Goal: Task Accomplishment & Management: Manage account settings

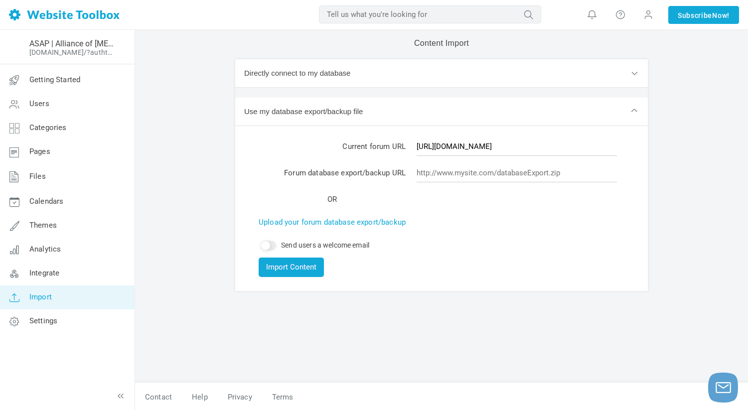
scroll to position [1, 0]
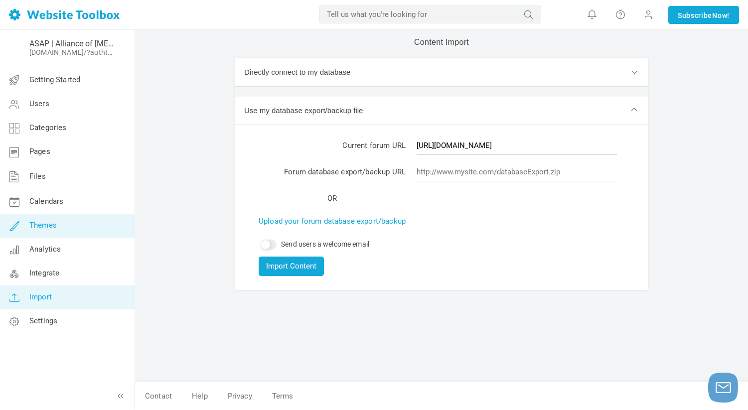
click at [67, 231] on link "Themes" at bounding box center [67, 226] width 135 height 24
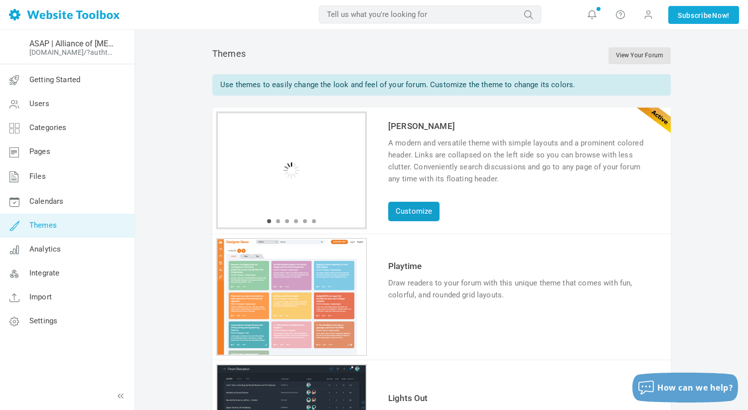
click at [417, 215] on link "Customize" at bounding box center [413, 211] width 51 height 19
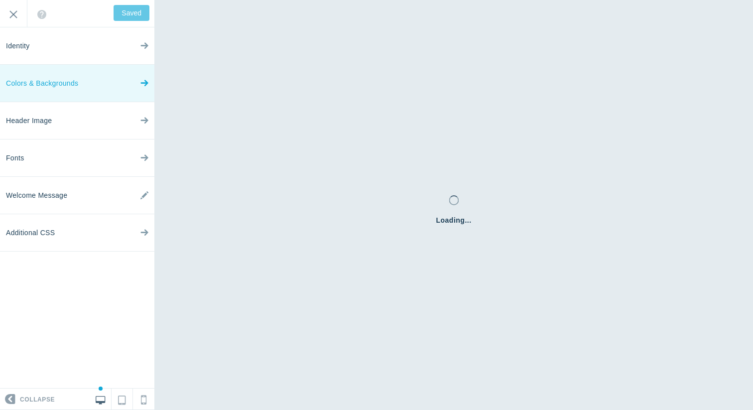
click at [141, 84] on icon at bounding box center [144, 80] width 8 height 37
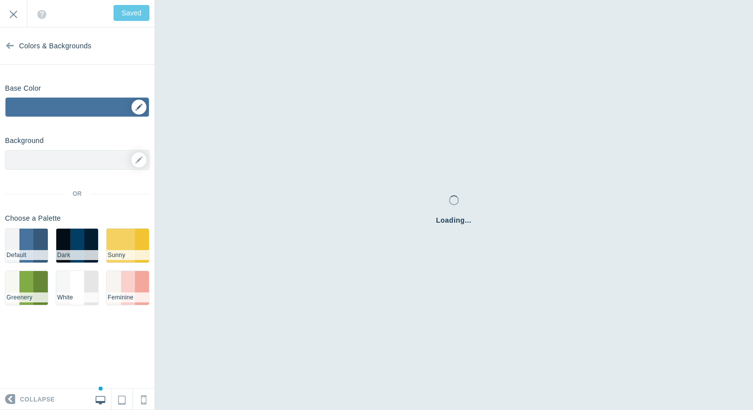
click at [141, 109] on div "▼" at bounding box center [76, 110] width 143 height 25
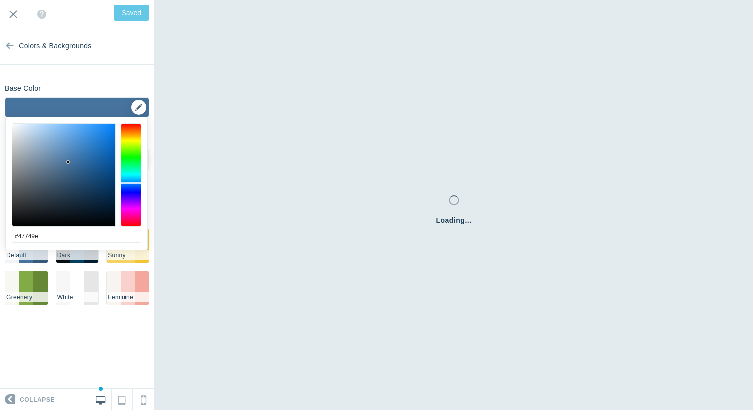
click at [141, 109] on div "▼" at bounding box center [76, 110] width 143 height 25
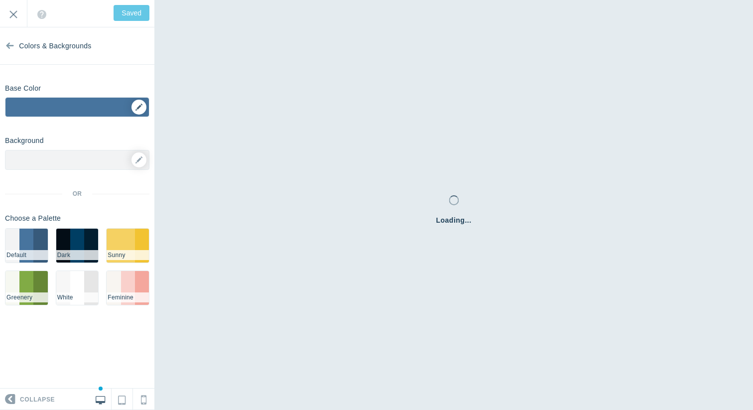
click at [143, 110] on div "▼" at bounding box center [76, 110] width 143 height 25
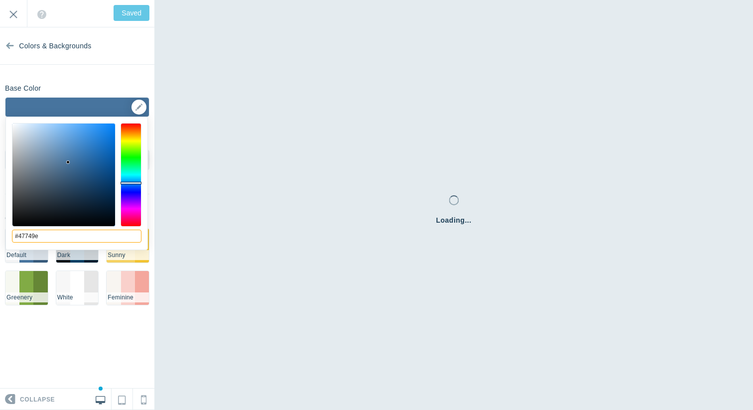
click at [51, 234] on input "#47749e" at bounding box center [77, 236] width 130 height 13
type input "#265ab0"
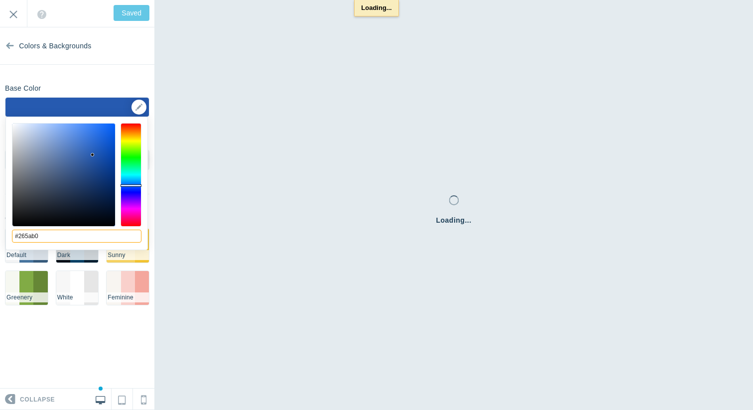
type input "Save"
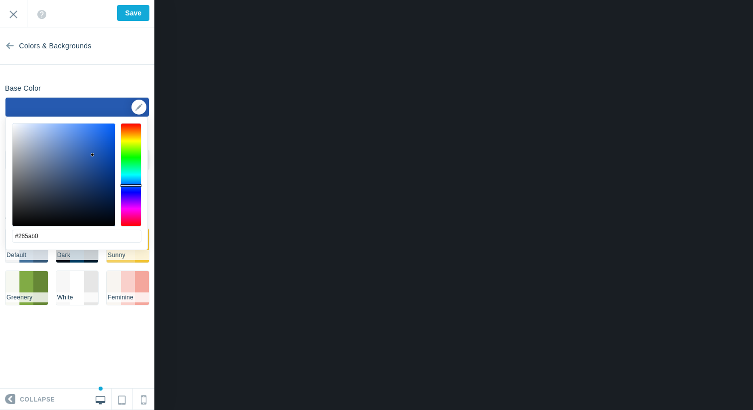
click at [133, 80] on div "Base Color #265ab0 ▼" at bounding box center [77, 98] width 154 height 37
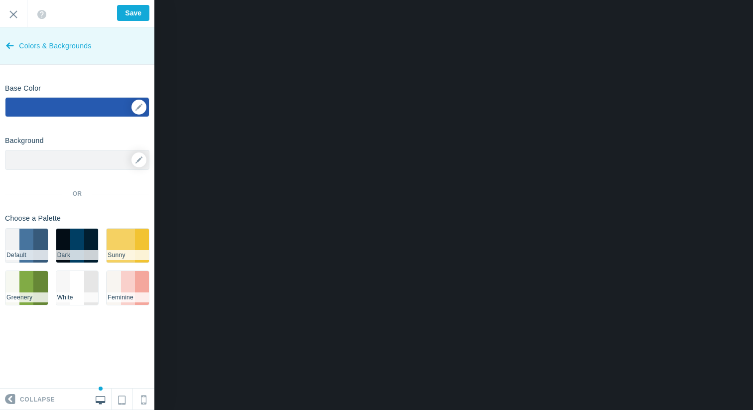
click at [11, 54] on icon at bounding box center [10, 43] width 8 height 37
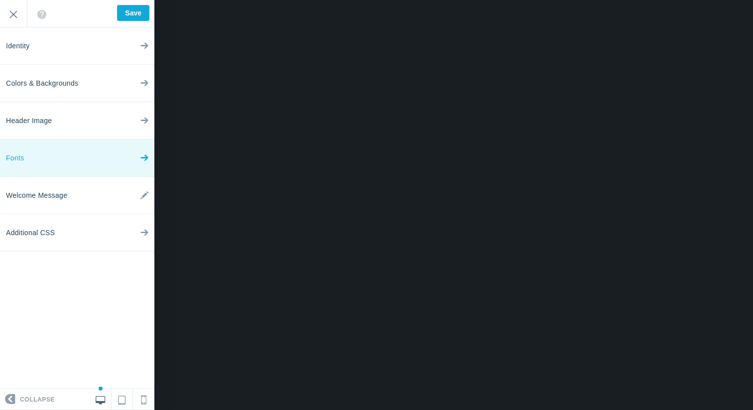
click at [82, 157] on link "Fonts" at bounding box center [77, 157] width 154 height 37
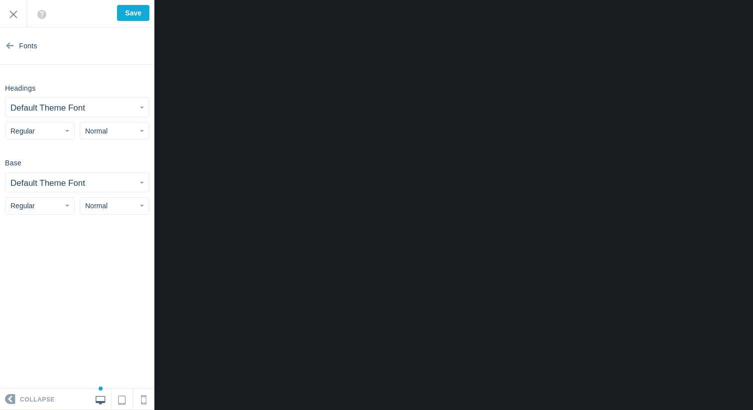
drag, startPoint x: 103, startPoint y: 107, endPoint x: 84, endPoint y: 111, distance: 19.3
click at [84, 111] on small "Default Theme Font" at bounding box center [47, 107] width 75 height 9
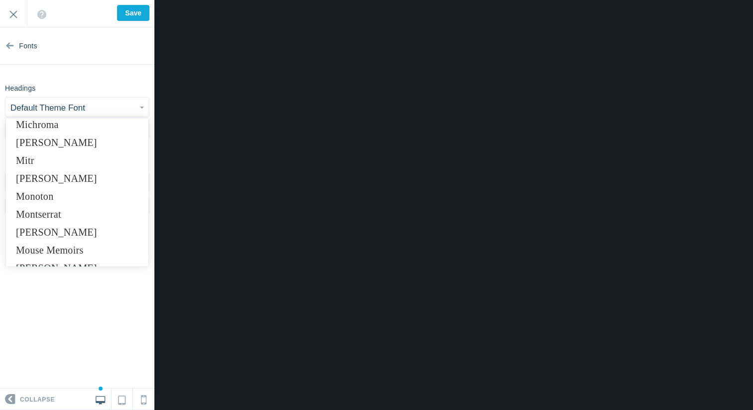
scroll to position [4705, 0]
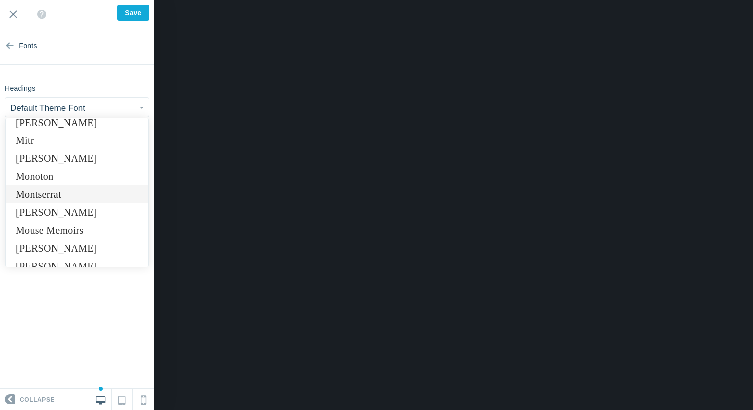
click at [78, 197] on link "Montserrat" at bounding box center [77, 194] width 142 height 18
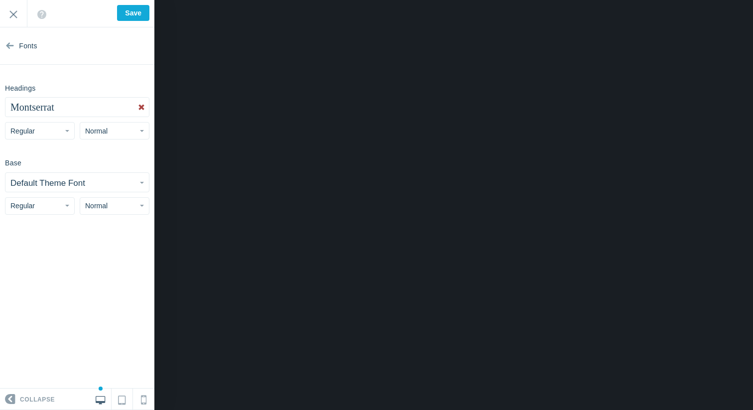
click at [64, 179] on small "Default Theme Font" at bounding box center [47, 182] width 75 height 9
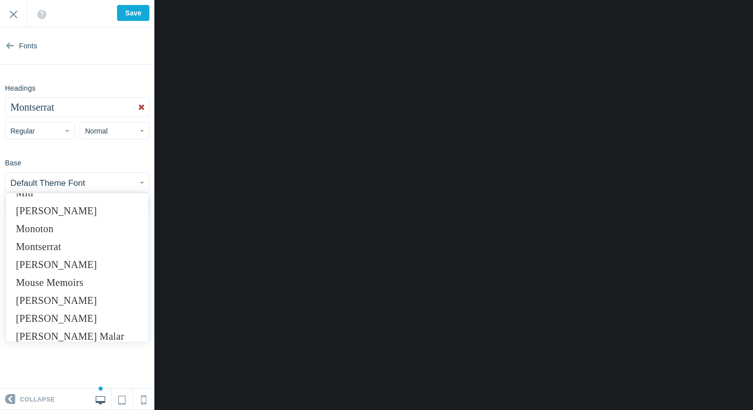
scroll to position [4717, 0]
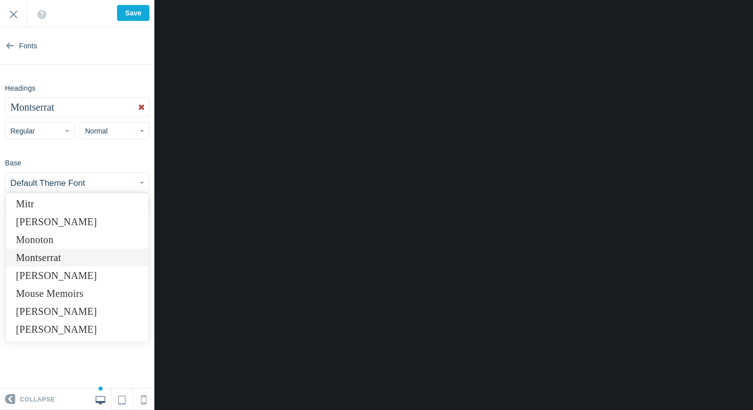
click at [74, 261] on link "Montserrat" at bounding box center [77, 258] width 142 height 18
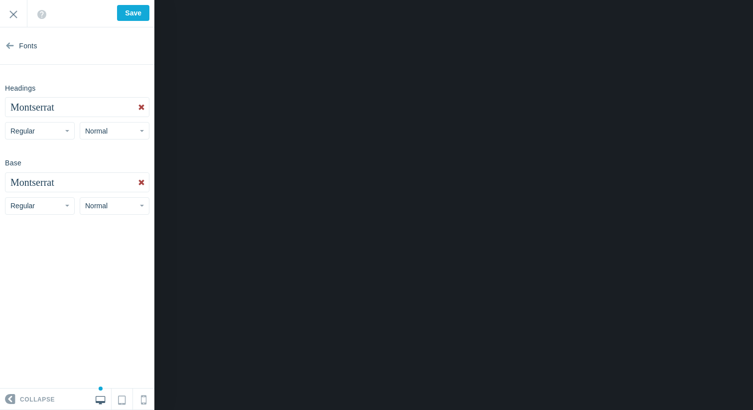
click at [60, 135] on button "Regular" at bounding box center [40, 130] width 70 height 17
click at [39, 183] on link "Bold" at bounding box center [39, 188] width 69 height 18
click at [55, 207] on button "Regular" at bounding box center [40, 205] width 70 height 17
click at [35, 261] on link "Bold" at bounding box center [39, 264] width 69 height 18
click at [122, 133] on button "Normal" at bounding box center [115, 130] width 70 height 17
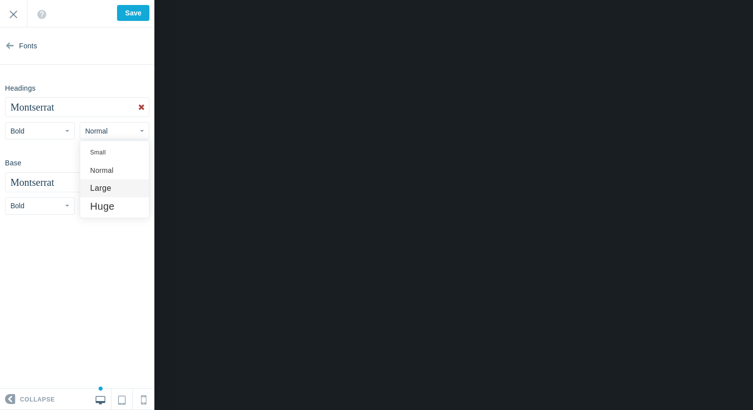
click at [113, 191] on link "Large" at bounding box center [114, 188] width 69 height 18
click at [48, 125] on button "Bold" at bounding box center [40, 130] width 70 height 17
click at [48, 204] on link "Italic Bold" at bounding box center [39, 206] width 69 height 18
click at [26, 136] on button "Italic Bold" at bounding box center [40, 130] width 70 height 17
click at [28, 188] on link "Bold" at bounding box center [39, 188] width 69 height 18
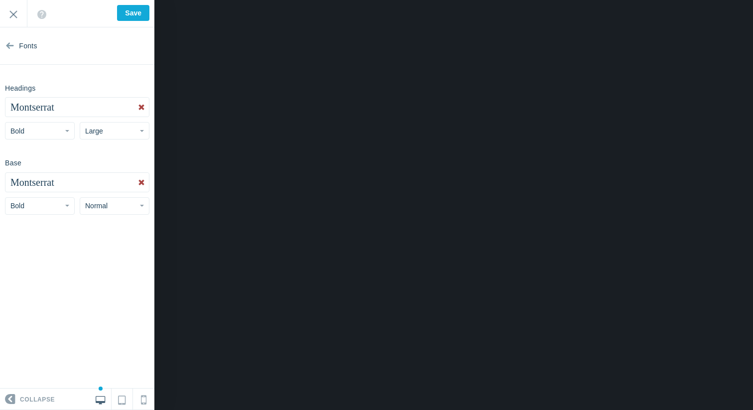
click at [45, 138] on button "Bold" at bounding box center [40, 130] width 70 height 17
click at [39, 152] on link "Regular" at bounding box center [39, 152] width 69 height 18
click at [46, 131] on button "Regular" at bounding box center [40, 130] width 70 height 17
click at [34, 185] on link "Bold" at bounding box center [39, 188] width 69 height 18
click at [98, 103] on button "Montserrat" at bounding box center [76, 107] width 143 height 19
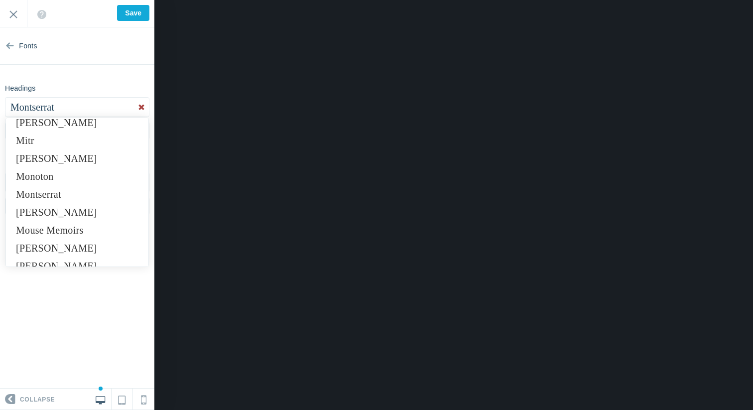
click at [104, 79] on section "Fonts Headings Montserrat Abel Abhaya Libre Aboreto Abril Fatface Aclonica Acme…" at bounding box center [77, 207] width 154 height 361
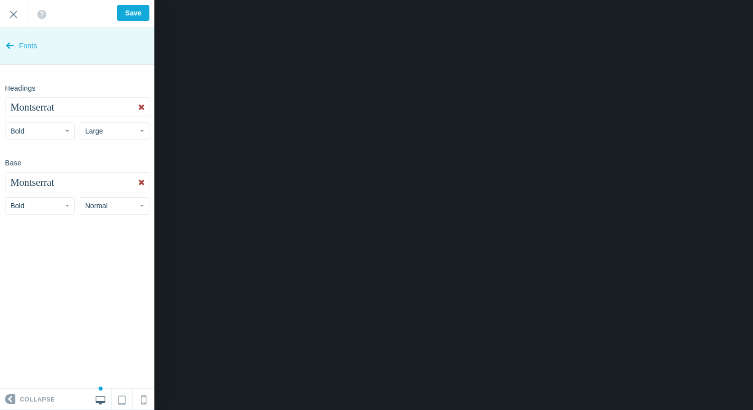
click at [6, 47] on icon at bounding box center [10, 43] width 8 height 37
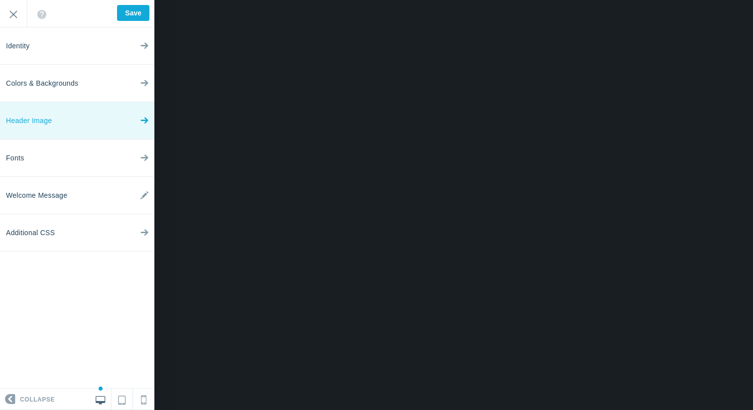
click at [121, 129] on link "Header Image" at bounding box center [77, 120] width 154 height 37
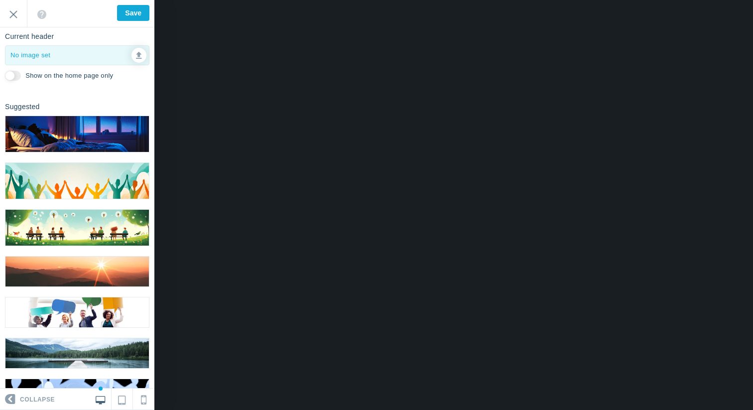
scroll to position [0, 0]
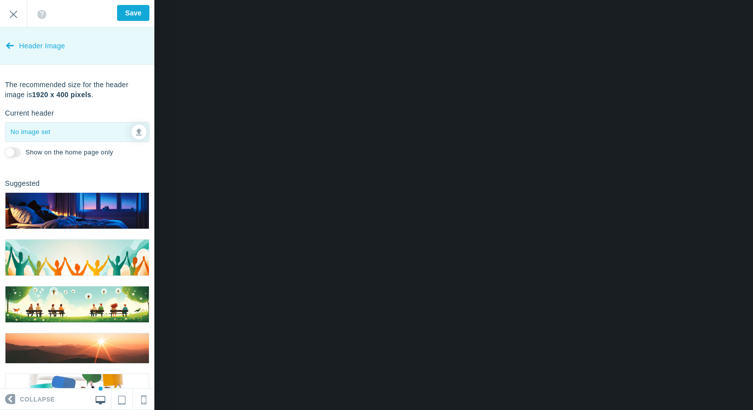
click at [7, 44] on icon at bounding box center [10, 43] width 8 height 37
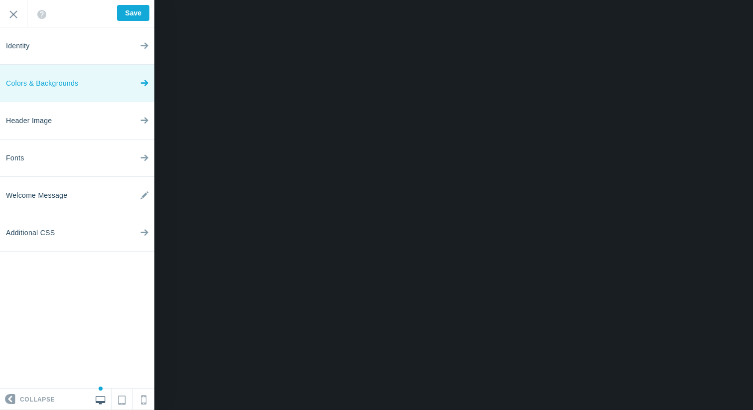
click at [102, 83] on link "Colors & Backgrounds" at bounding box center [77, 83] width 154 height 37
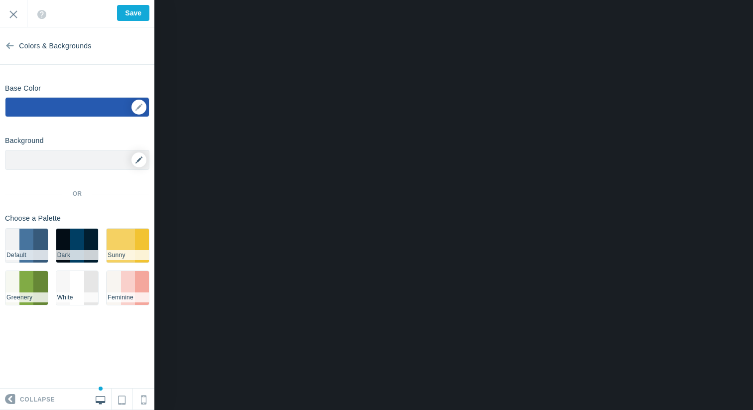
click at [133, 155] on link at bounding box center [139, 159] width 15 height 15
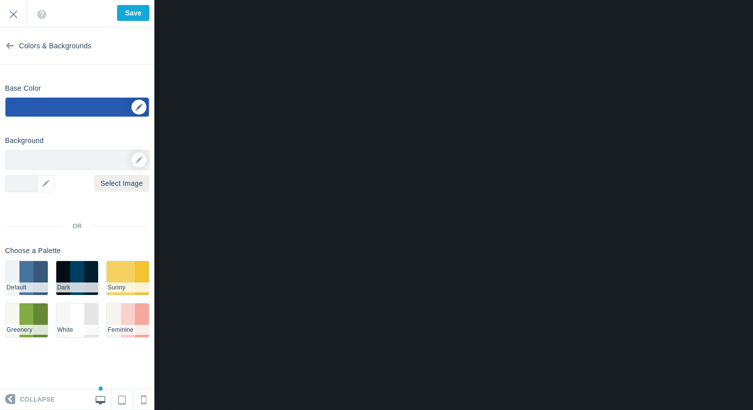
click at [140, 105] on div "▼" at bounding box center [76, 110] width 143 height 25
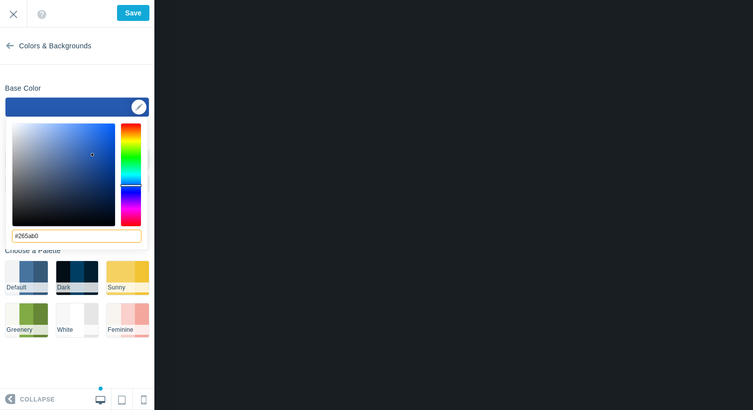
click at [61, 239] on input "#265ab0" at bounding box center [77, 236] width 130 height 13
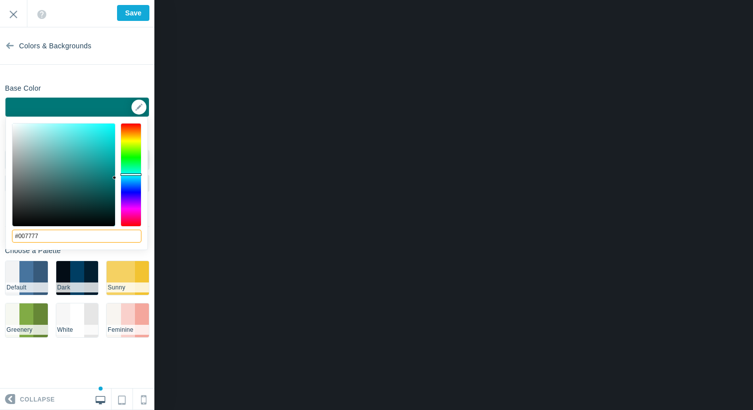
click at [70, 238] on input "#007777" at bounding box center [77, 236] width 130 height 13
type input "#007399"
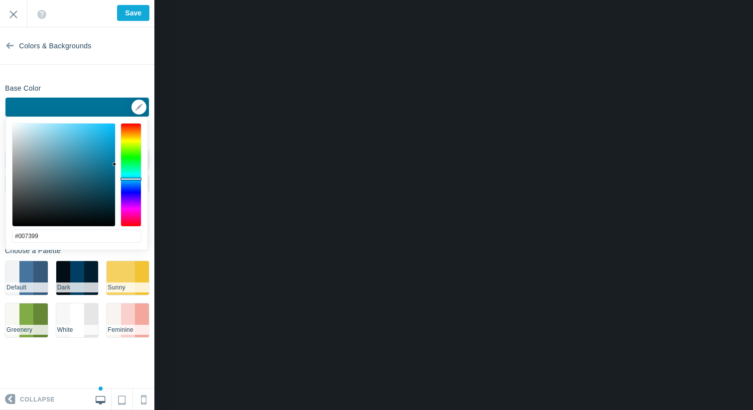
click at [117, 81] on div "Base Color #007399 ▼" at bounding box center [77, 98] width 154 height 37
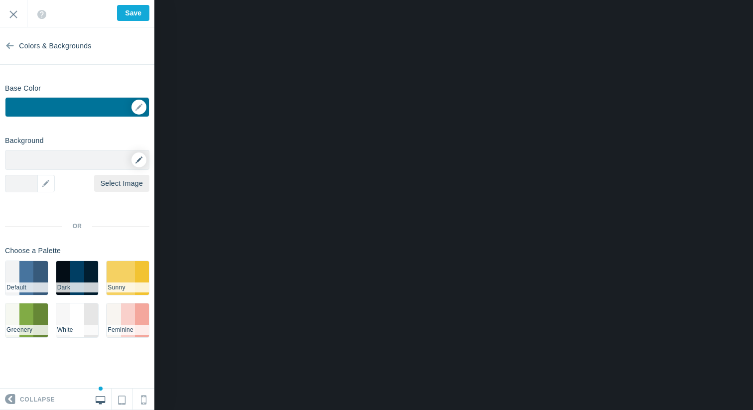
click at [139, 160] on icon at bounding box center [138, 159] width 7 height 7
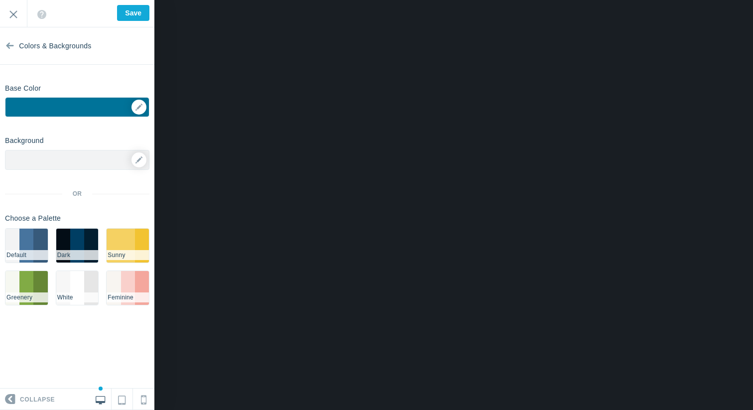
click at [80, 158] on div at bounding box center [77, 160] width 144 height 20
click at [141, 164] on link at bounding box center [139, 159] width 15 height 15
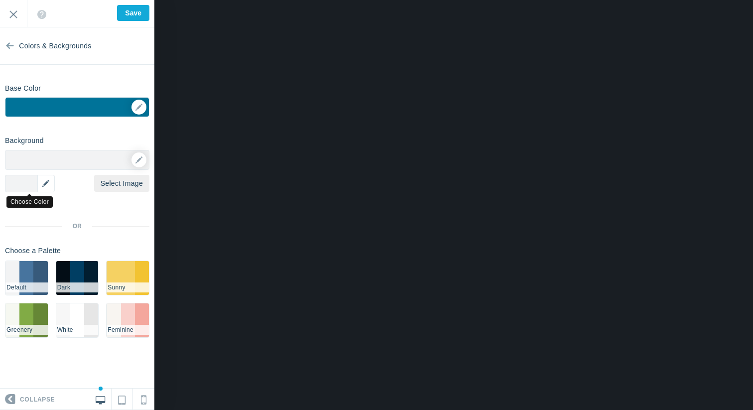
click at [42, 182] on div "▼" at bounding box center [30, 183] width 50 height 17
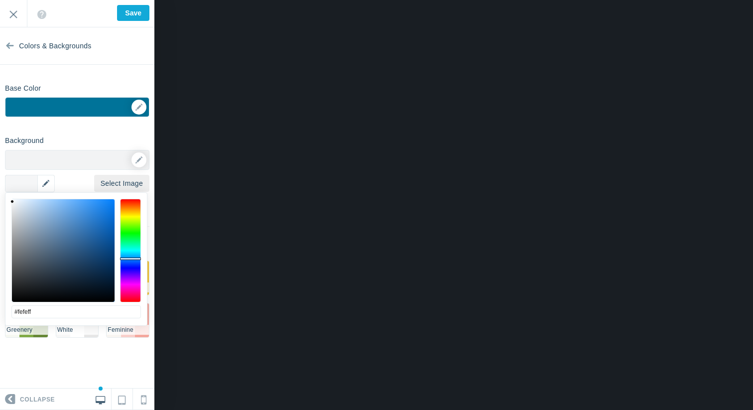
type input "#ffffff"
drag, startPoint x: 12, startPoint y: 202, endPoint x: 8, endPoint y: 178, distance: 23.8
click at [8, 0] on body "Loading... Loading... Collapse Identity Colors & Backgrounds Header Image Fonts…" at bounding box center [376, 0] width 753 height 0
click at [122, 147] on div "Background Options Select Image ▼ Position Repeat Fixed Position Underlying Col…" at bounding box center [77, 238] width 154 height 213
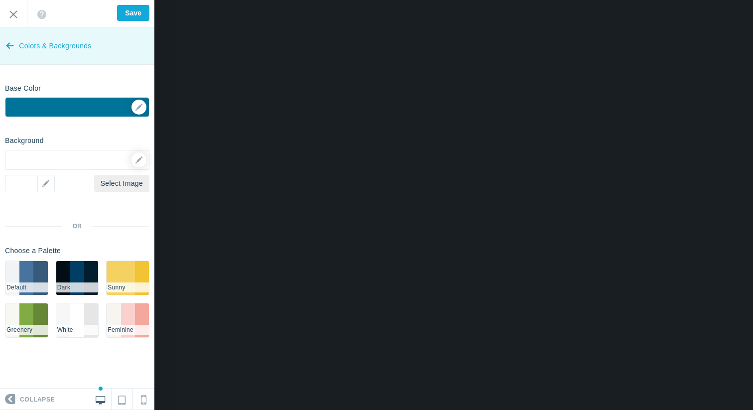
click at [10, 45] on icon at bounding box center [10, 43] width 8 height 37
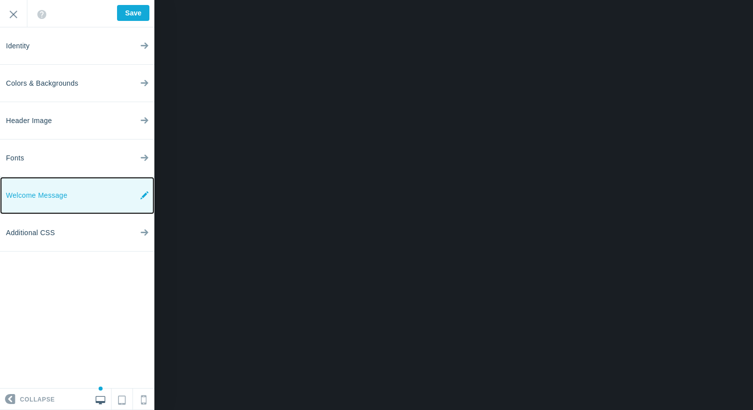
click at [143, 200] on icon at bounding box center [144, 195] width 8 height 37
click at [144, 197] on icon at bounding box center [144, 195] width 8 height 37
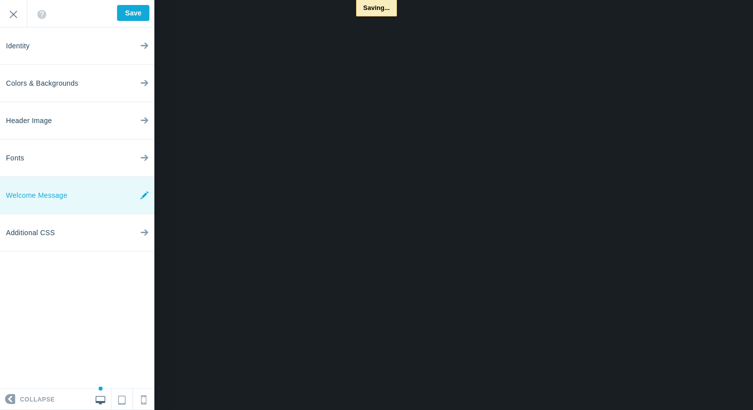
type input "Saved"
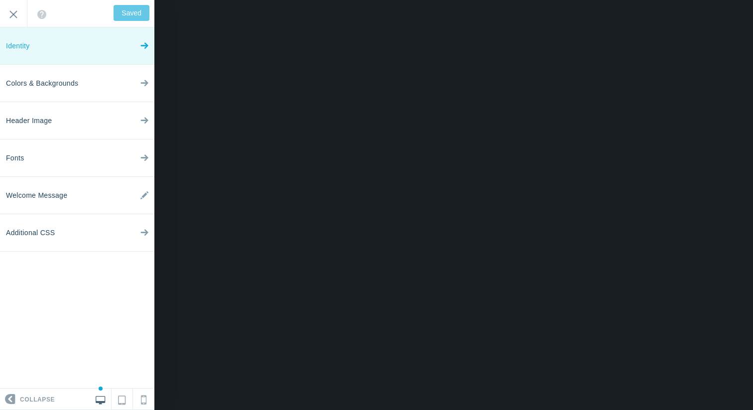
click at [138, 50] on link "Identity" at bounding box center [77, 45] width 154 height 37
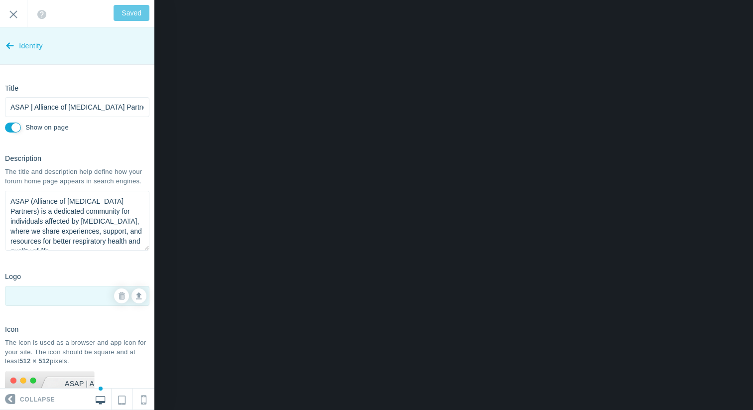
click at [11, 49] on icon at bounding box center [10, 43] width 8 height 37
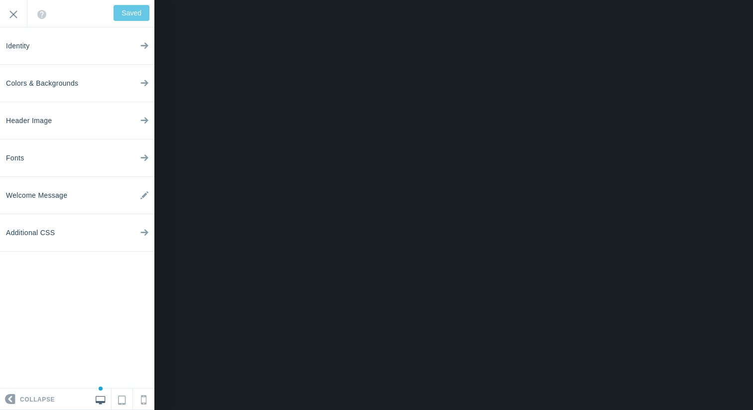
click at [129, 9] on div "<div>Welcome to the Alliance of Sleep Apnea Partners Forum! We have taken the l…" at bounding box center [77, 13] width 154 height 27
click at [8, 19] on input "Exit" at bounding box center [13, 13] width 27 height 27
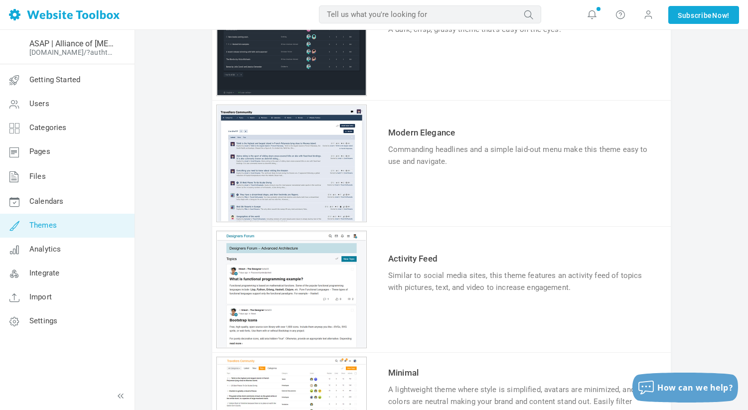
scroll to position [347, 0]
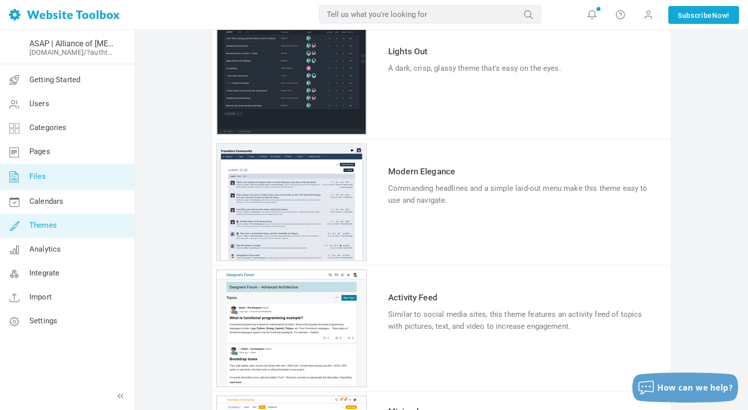
click at [83, 171] on link "Files" at bounding box center [67, 177] width 135 height 26
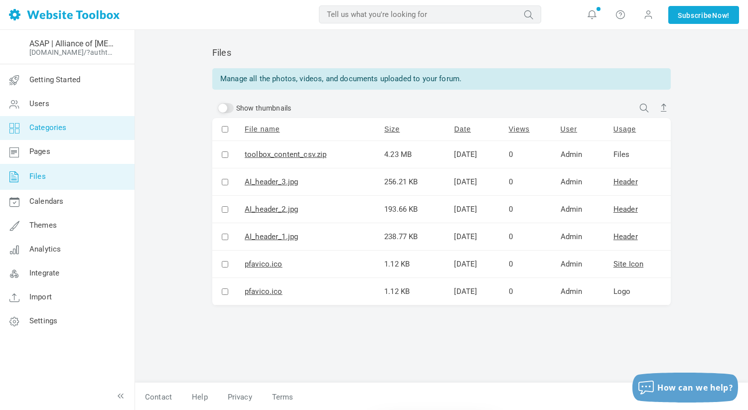
click at [77, 126] on link "Categories" at bounding box center [67, 128] width 135 height 24
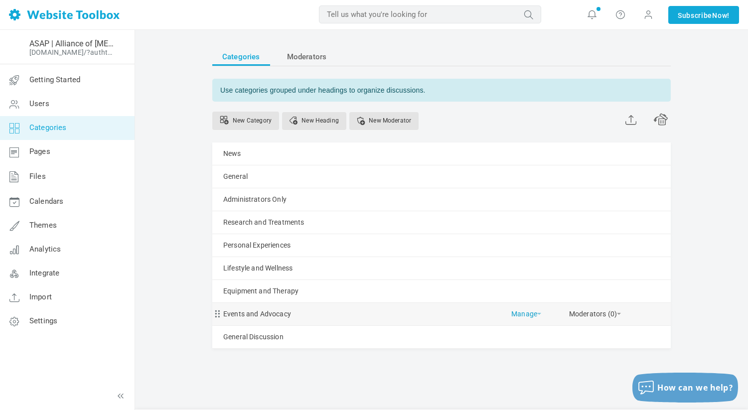
click at [533, 312] on link "Manage" at bounding box center [526, 311] width 30 height 17
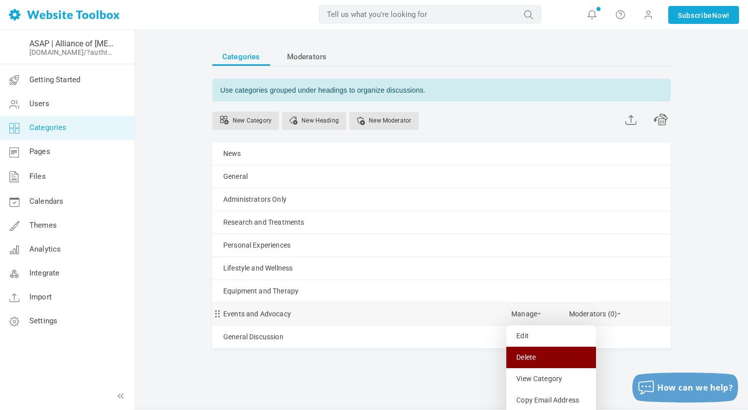
click at [524, 360] on link "Delete" at bounding box center [551, 357] width 90 height 21
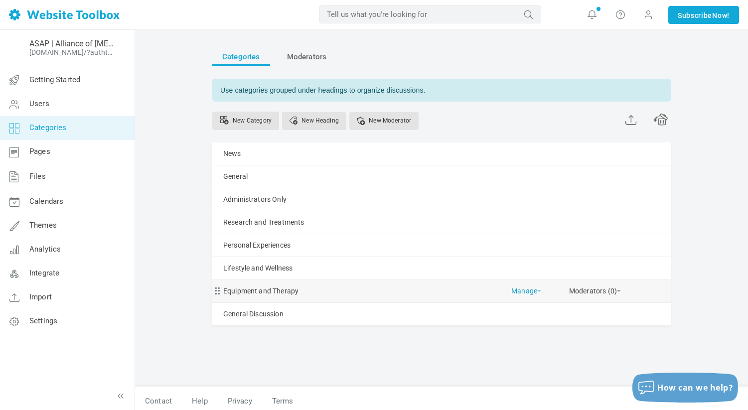
click at [533, 293] on link "Manage" at bounding box center [526, 288] width 30 height 17
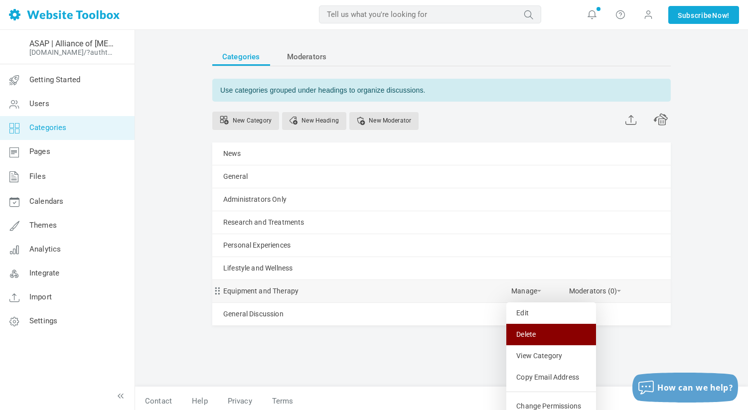
click at [539, 329] on link "Delete" at bounding box center [551, 334] width 90 height 21
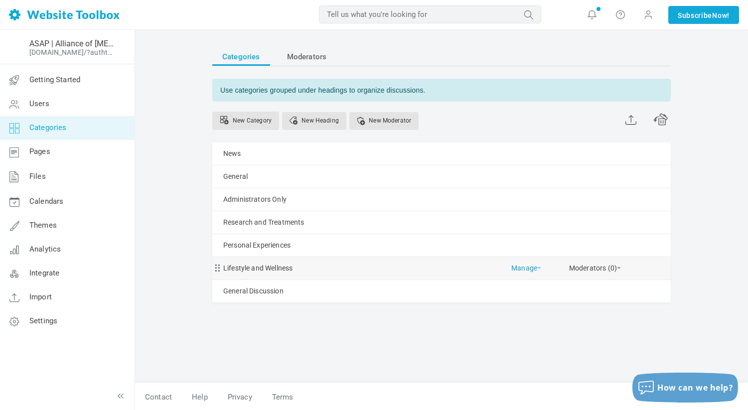
click at [538, 268] on span at bounding box center [539, 268] width 4 height 2
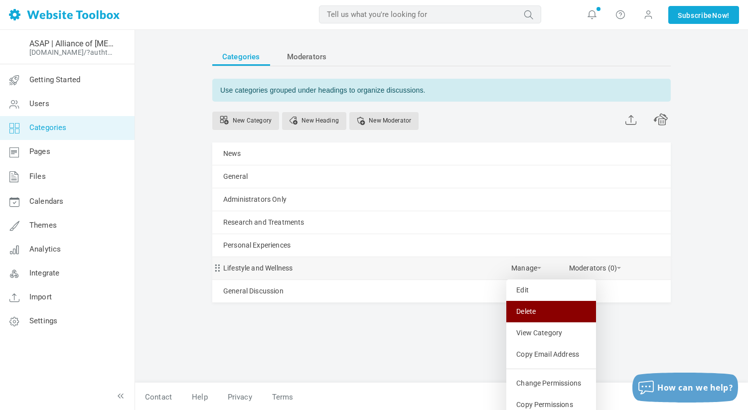
click at [534, 319] on link "Delete" at bounding box center [551, 311] width 90 height 21
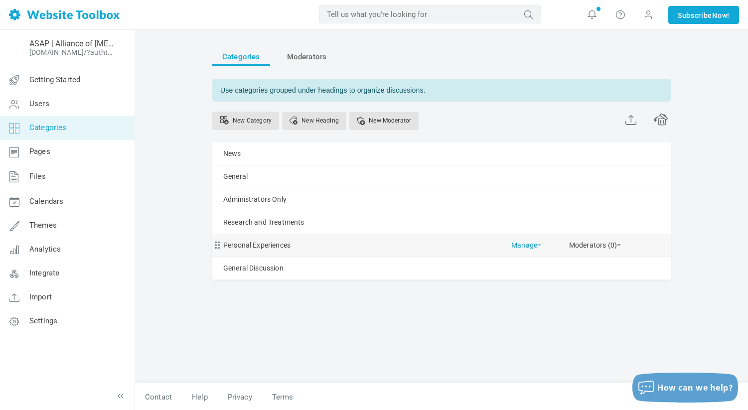
click at [533, 245] on link "Manage" at bounding box center [526, 242] width 30 height 17
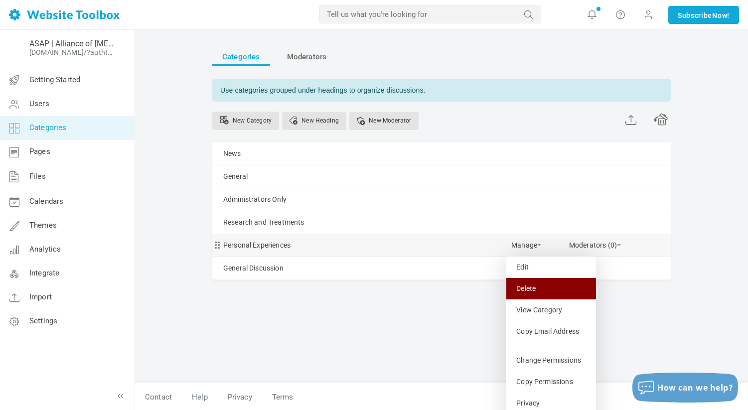
click at [553, 283] on link "Delete" at bounding box center [551, 288] width 90 height 21
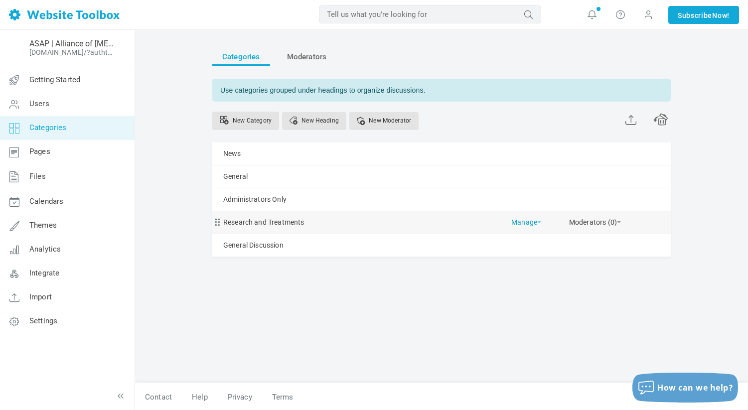
click at [532, 221] on link "Manage" at bounding box center [526, 219] width 30 height 17
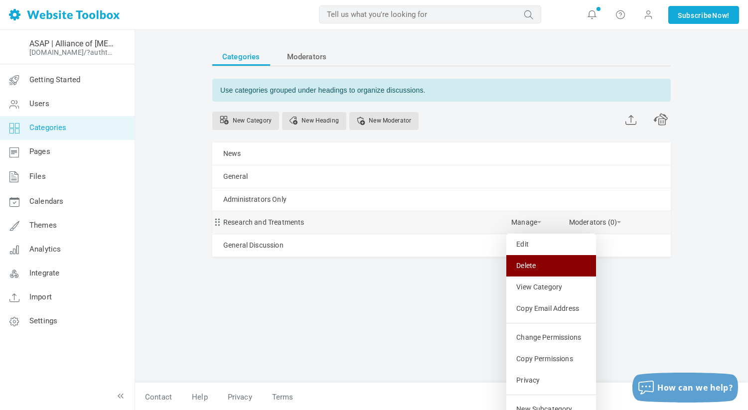
click at [537, 260] on link "Delete" at bounding box center [551, 265] width 90 height 21
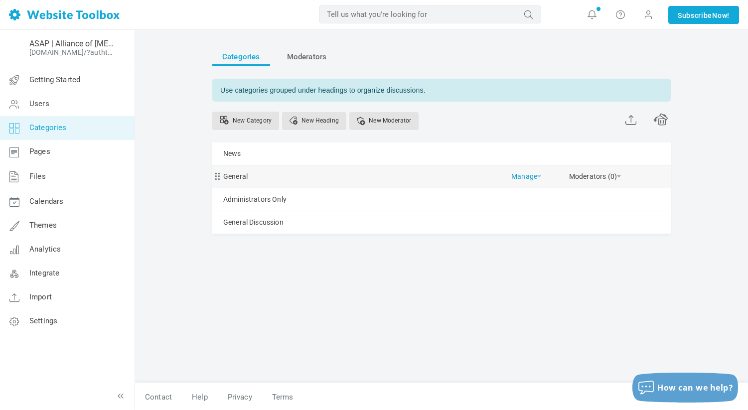
click at [535, 175] on link "Manage" at bounding box center [526, 173] width 30 height 17
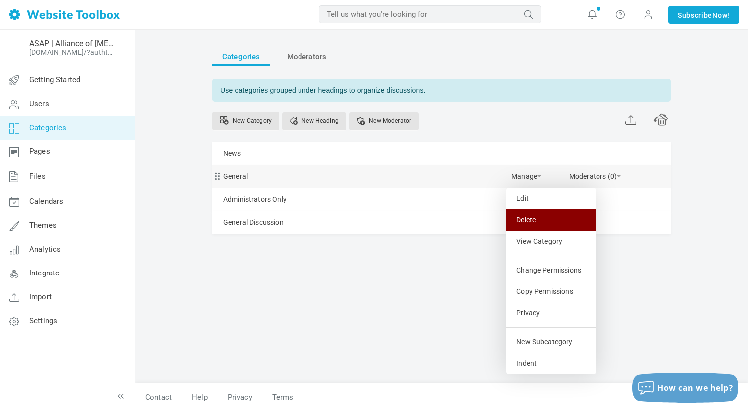
click at [537, 224] on link "Delete" at bounding box center [551, 219] width 90 height 21
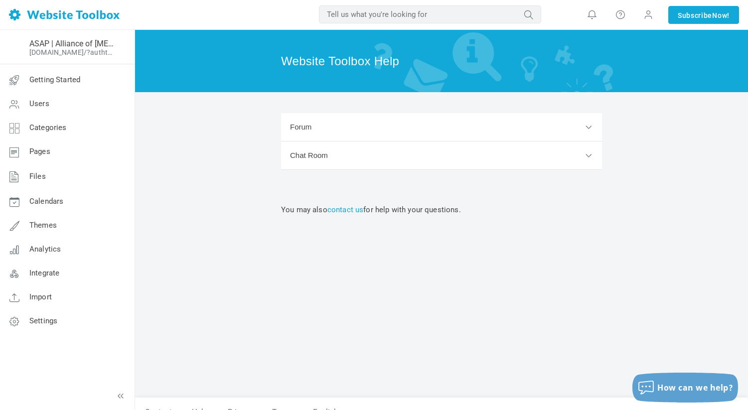
scroll to position [16, 0]
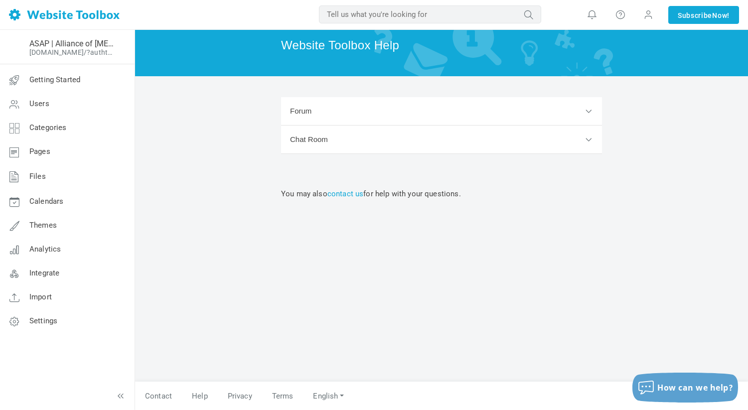
click at [481, 115] on button "Forum" at bounding box center [441, 111] width 321 height 28
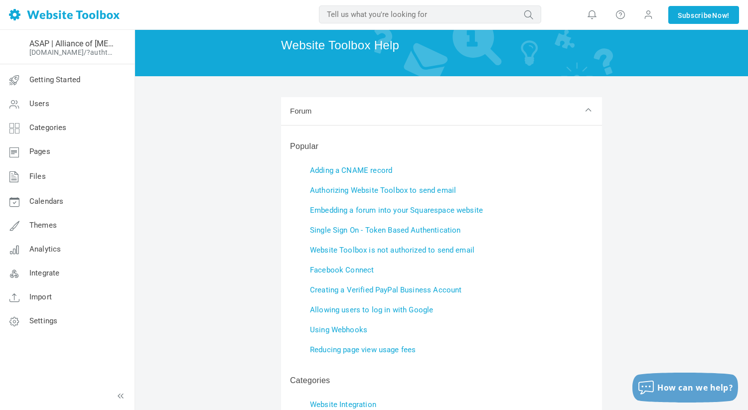
click at [481, 115] on button "Forum" at bounding box center [441, 111] width 321 height 28
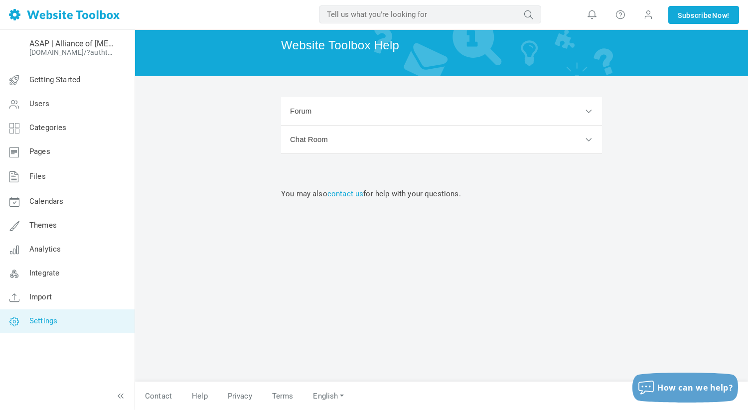
click at [48, 319] on span "Settings" at bounding box center [43, 320] width 28 height 9
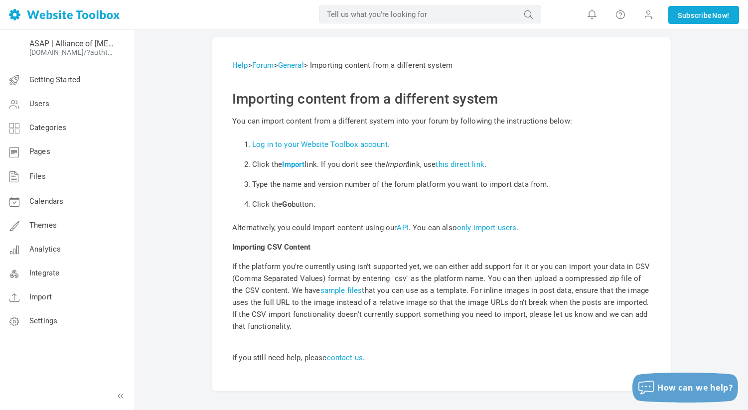
scroll to position [45, 0]
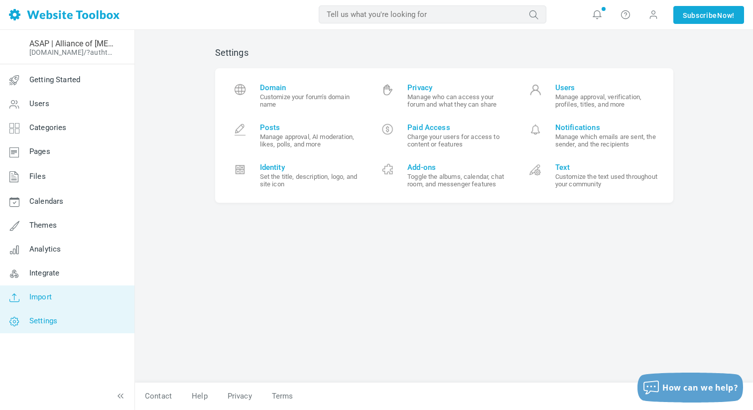
click at [59, 300] on link "Import" at bounding box center [67, 297] width 135 height 24
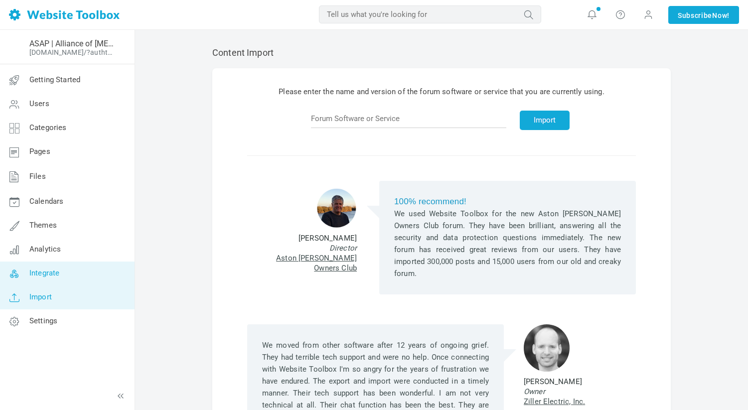
click at [71, 280] on link "Integrate" at bounding box center [67, 274] width 135 height 24
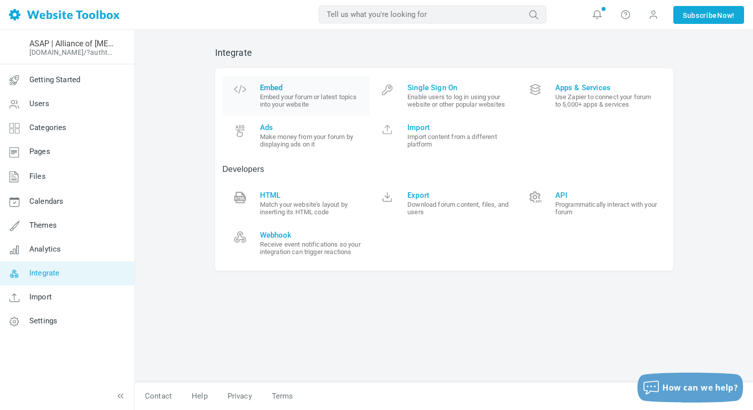
click at [324, 100] on small "Embed your forum or latest topics into your website" at bounding box center [311, 100] width 103 height 15
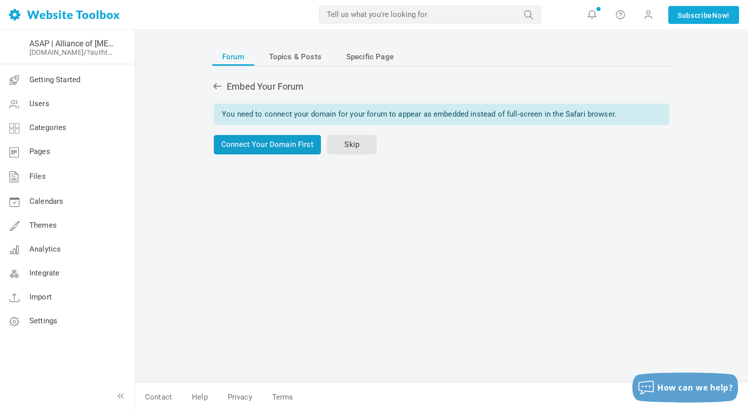
click at [292, 147] on link "Connect Your Domain First" at bounding box center [267, 144] width 107 height 19
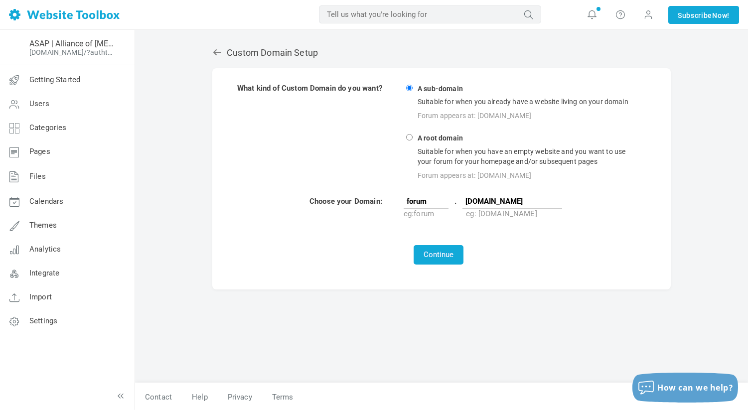
click at [410, 136] on input "A root domain Suitable for when you have an empty website and you want to use y…" at bounding box center [409, 137] width 6 height 6
radio input "true"
type input "www"
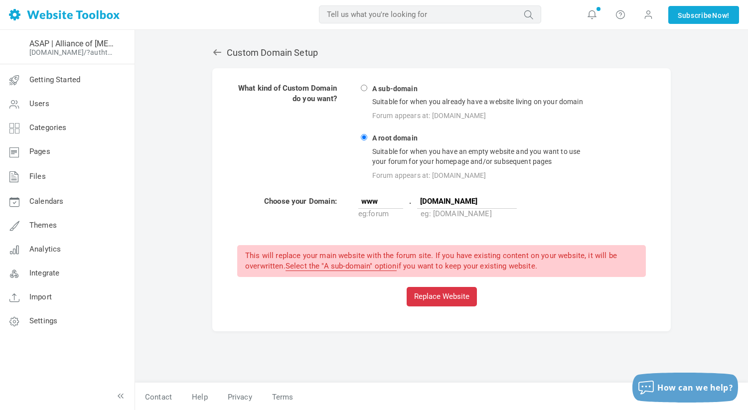
click at [377, 88] on strong "A sub-domain" at bounding box center [395, 89] width 48 height 9
click at [367, 88] on input "A sub-domain Suitable for when you already have a website living on your domain…" at bounding box center [364, 88] width 6 height 6
radio input "true"
type input "forum"
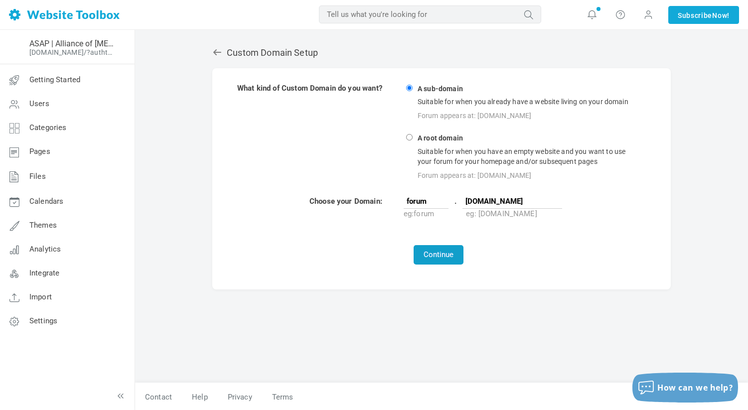
click at [452, 253] on button "Continue" at bounding box center [438, 254] width 50 height 19
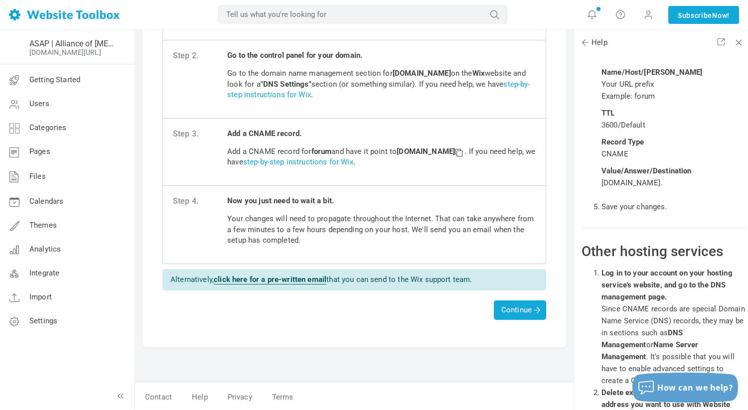
scroll to position [135, 0]
click at [681, 388] on span "How can we help?" at bounding box center [695, 387] width 76 height 11
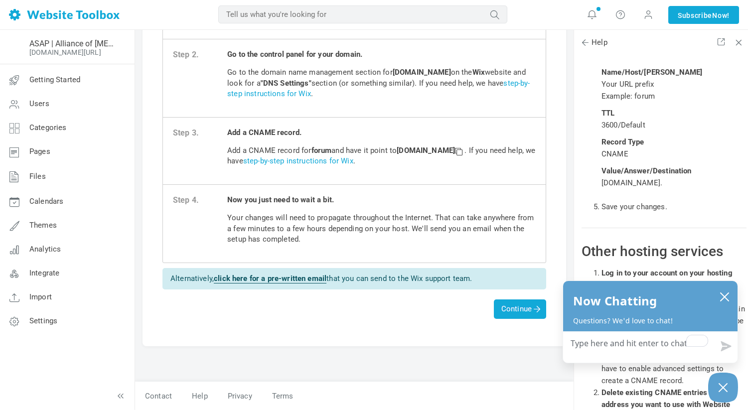
type textarea "N"
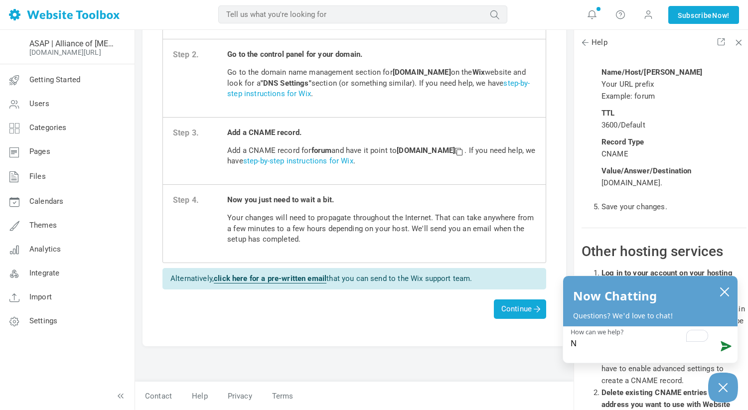
type textarea "Ne"
type textarea "Nee"
type textarea "Need"
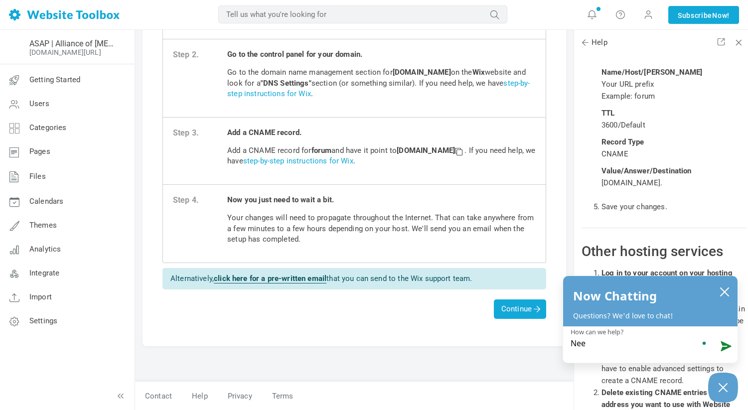
type textarea "Need"
type textarea "Need h"
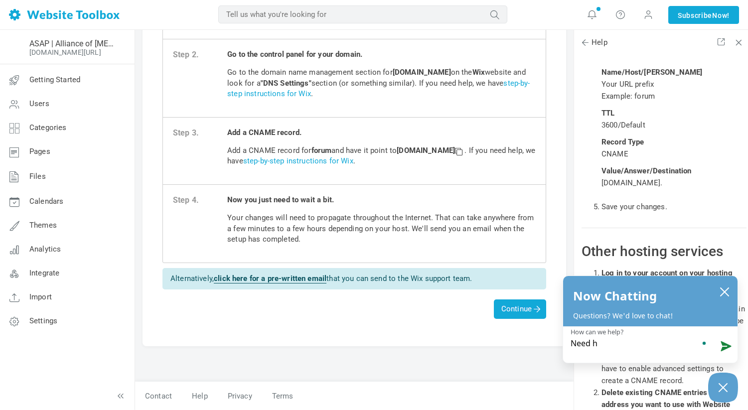
type textarea "Need he"
type textarea "Need hel"
type textarea "Need help"
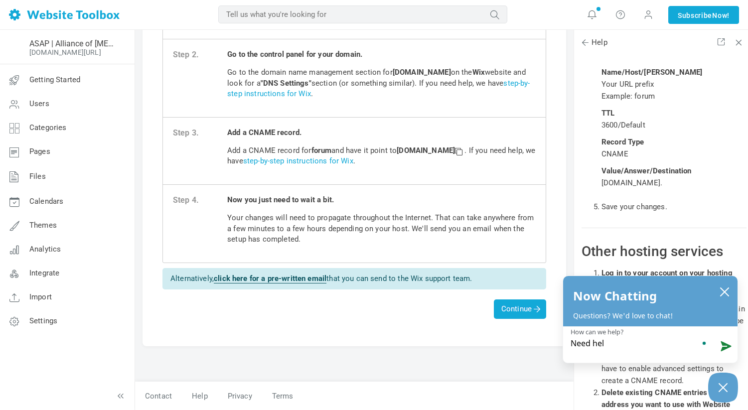
type textarea "Need help"
type textarea "Need help H"
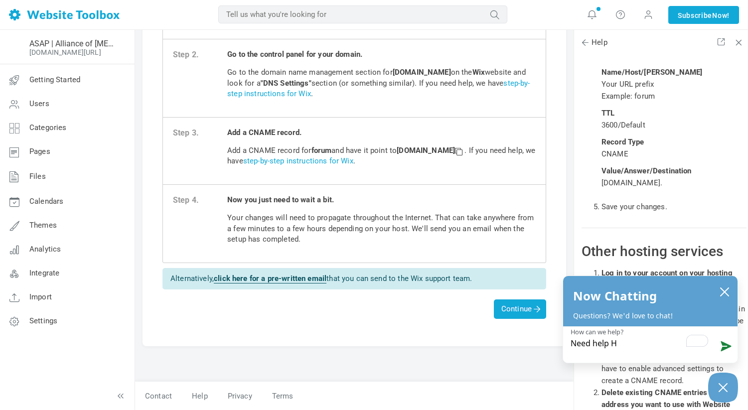
type textarea "Need help HT"
type textarea "Need help HTM"
type textarea "Need help HTML"
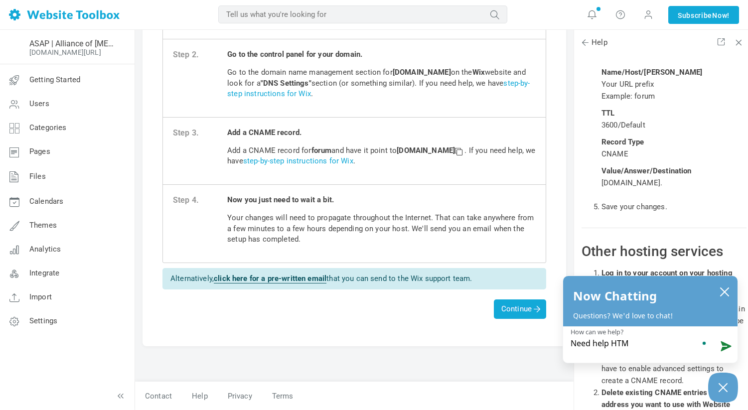
type textarea "Need help HTML"
type textarea "Need help HTML e"
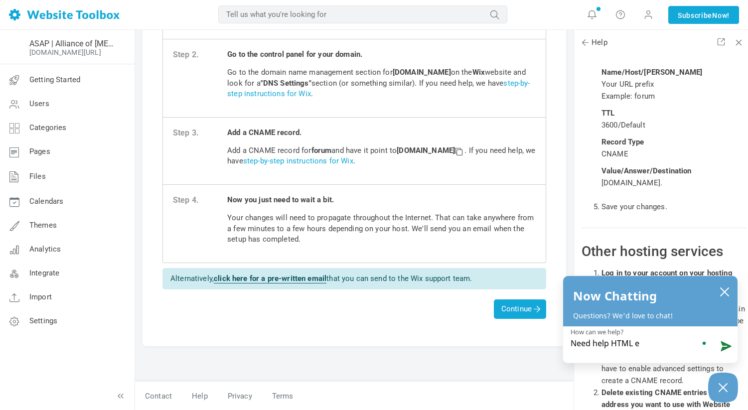
type textarea "Need help HTML em"
type textarea "Need help HTML emb"
type textarea "Need help HTML embe"
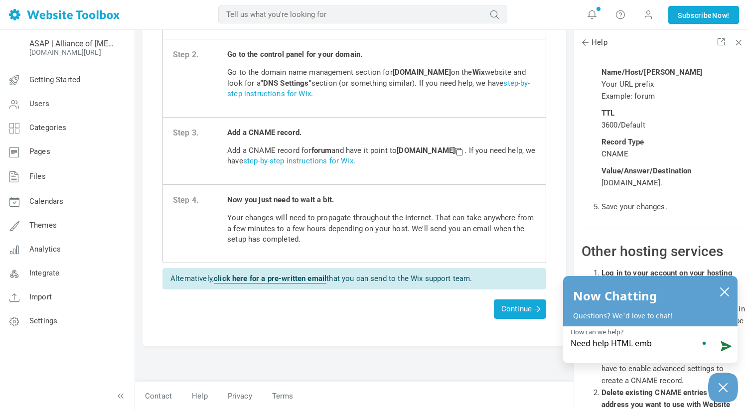
type textarea "Need help HTML embe"
type textarea "Need help HTML embed"
type textarea "Need help HTML embedd"
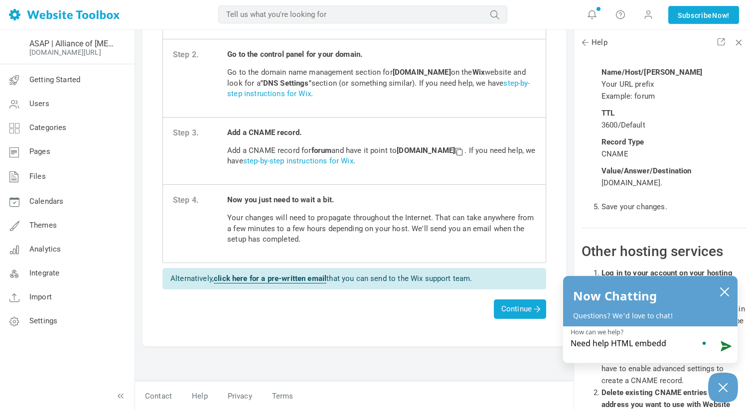
type textarea "Need help HTML embeddi"
type textarea "Need help HTML embeddin"
type textarea "Need help HTML embedding"
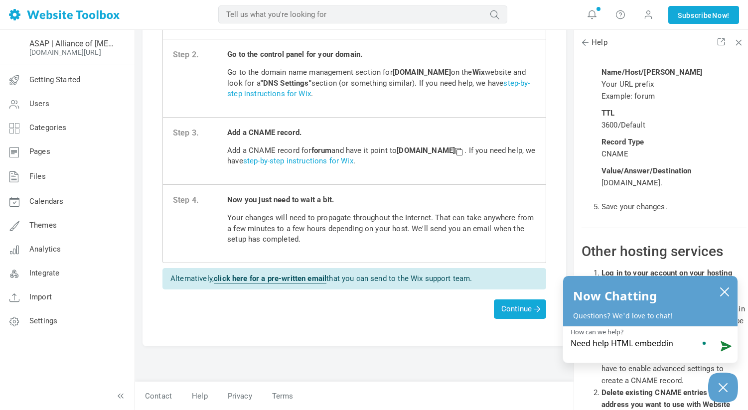
type textarea "Need help HTML embedding"
type textarea "Need help HTML embedding f"
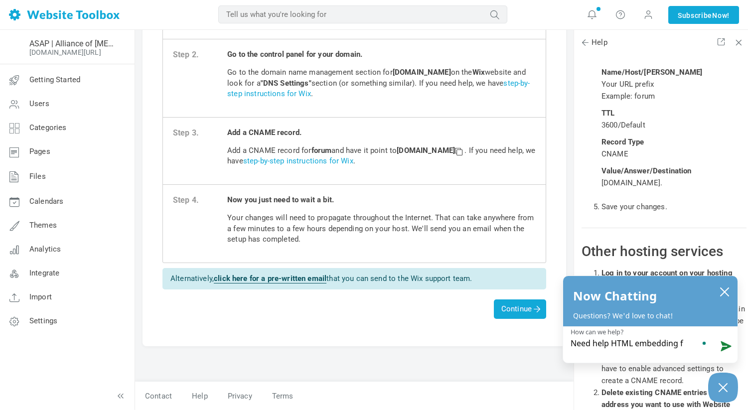
type textarea "Need help HTML embedding fo"
type textarea "Need help HTML embedding for"
type textarea "Need help HTML embedding foru"
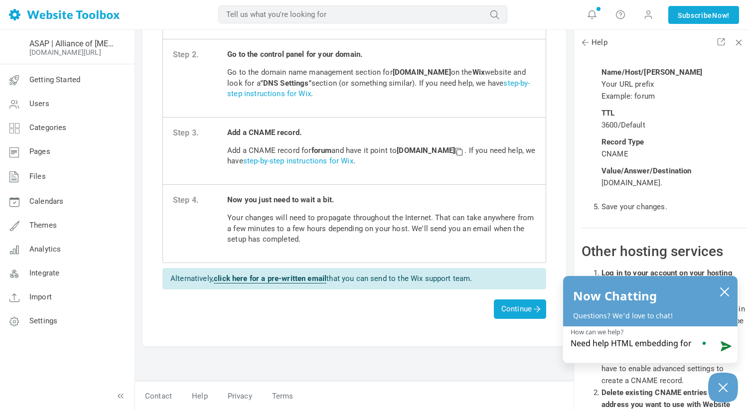
type textarea "Need help HTML embedding foru"
type textarea "Need help HTML embedding forum"
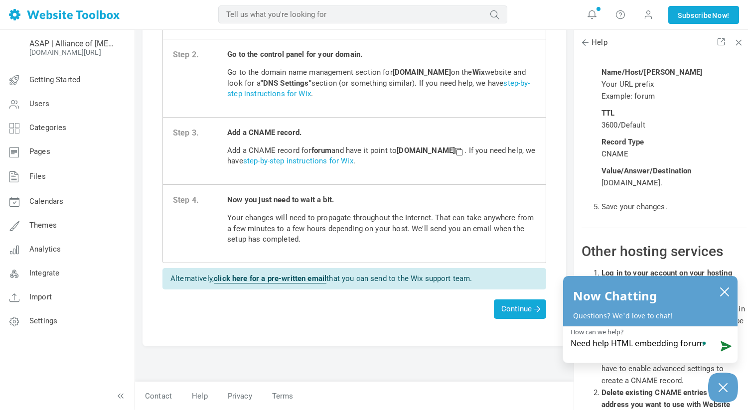
type textarea "Need help HTML embedding forum i"
type textarea "Need help HTML embedding forum in"
type textarea "Need help HTML embedding forum int"
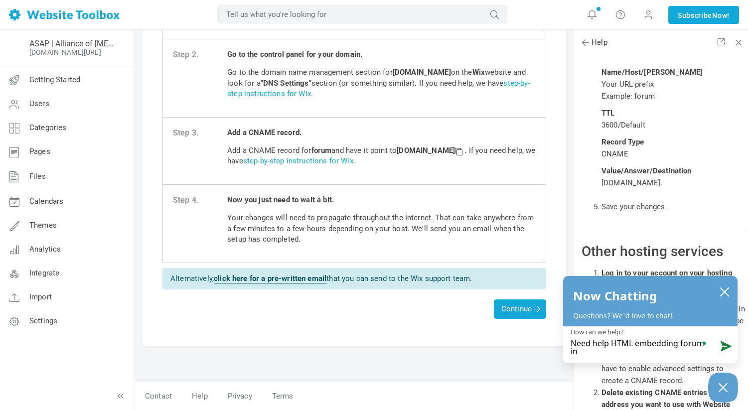
type textarea "Need help HTML embedding forum int"
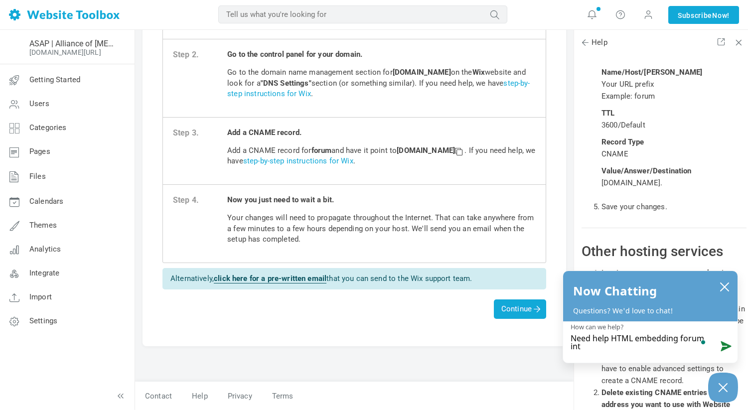
type textarea "Need help HTML embedding forum into"
type textarea "Need help HTML embedding forum into w"
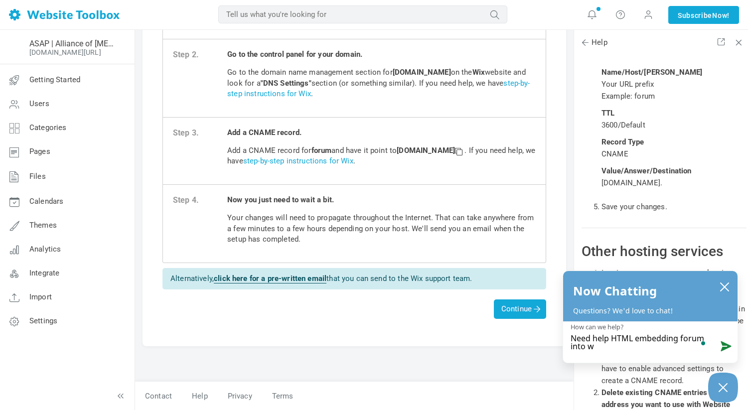
type textarea "Need help HTML embedding forum into wi"
type textarea "Need help HTML embedding forum into wix"
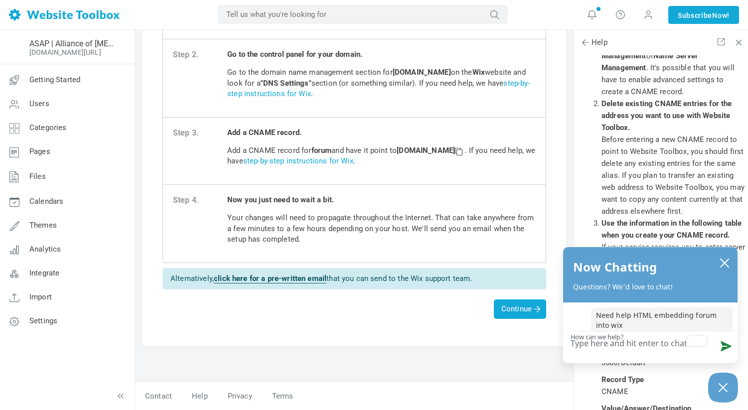
scroll to position [22848, 0]
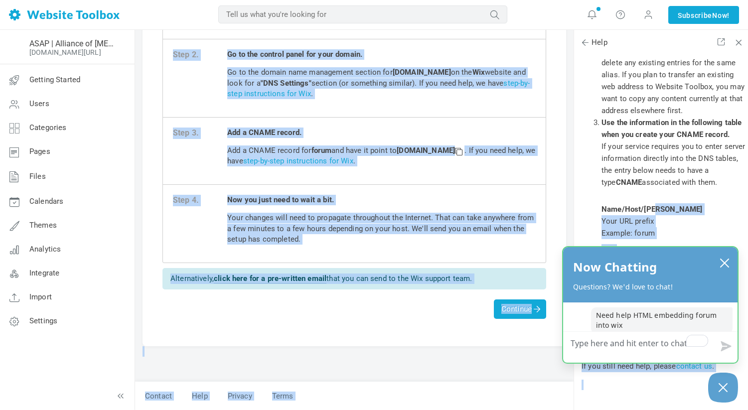
drag, startPoint x: 653, startPoint y: 254, endPoint x: 652, endPoint y: 202, distance: 51.8
click at [652, 201] on body "Loading... MOST RELEVANT MOST RELEVANT Notifications Support replied to "Can't …" at bounding box center [374, 122] width 748 height 515
click at [652, 205] on strong "Name/Host/Alias" at bounding box center [651, 209] width 101 height 9
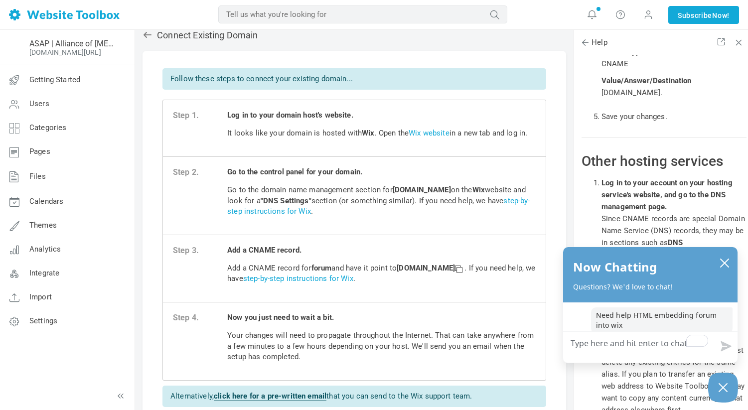
scroll to position [22537, 0]
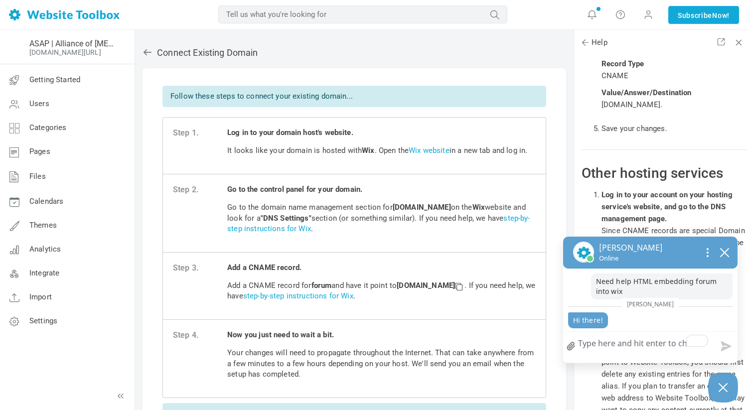
type textarea "H"
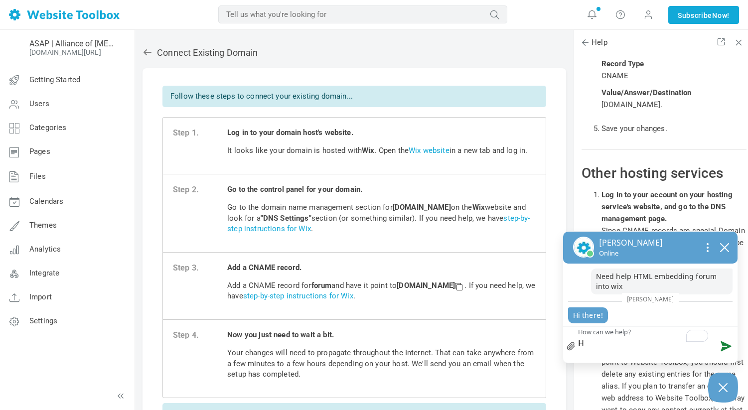
type textarea "Hi"
type textarea "Hi N"
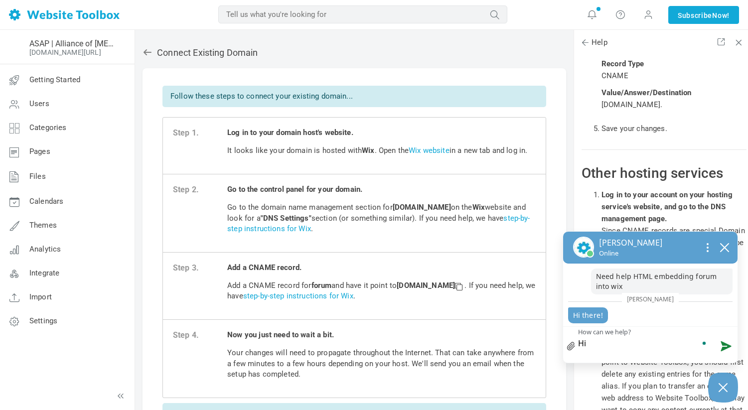
type textarea "Hi N"
type textarea "Hi Ni"
type textarea "Hi Nik"
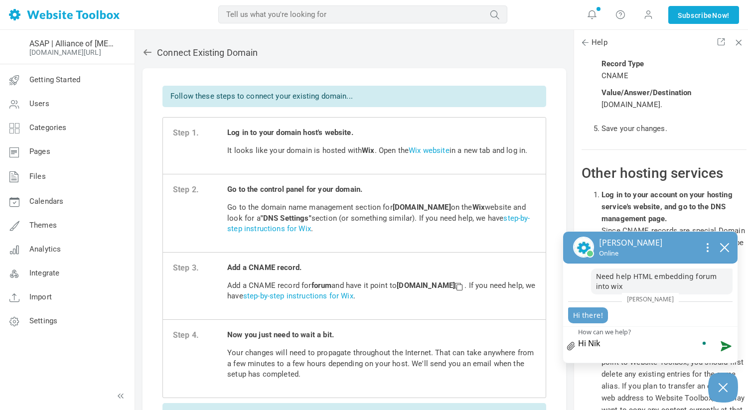
type textarea "Hi Nikj"
type textarea "Hi Nikji"
type textarea "Hi Nikjit"
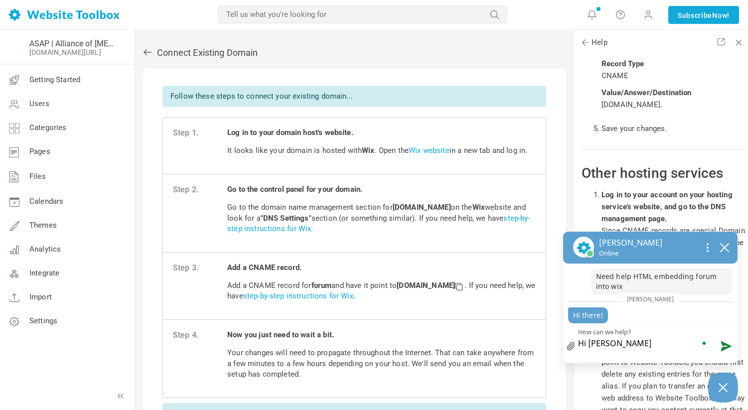
type textarea "Hi Nikjit"
type textarea "Hi Nikjith"
type textarea "Hi Nikjitha"
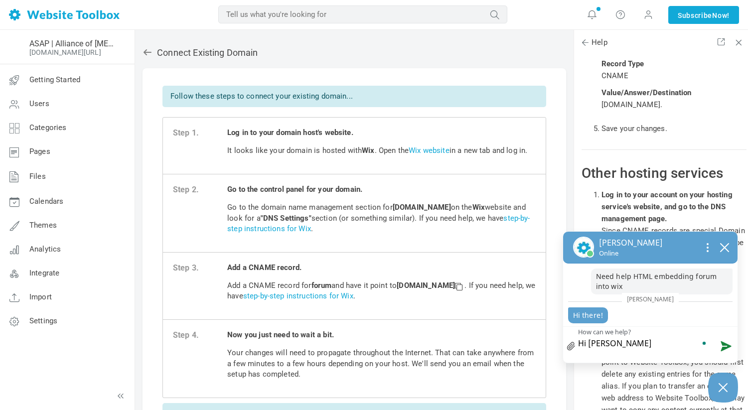
type textarea "Hi Nikjitha"
type textarea "Hi Nikjith"
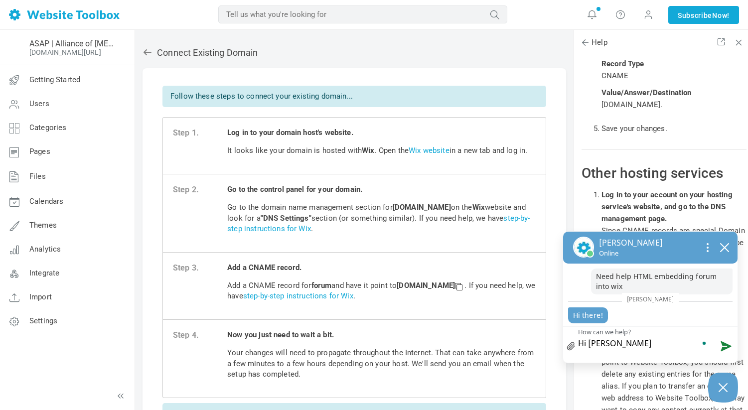
type textarea "Hi Nikjith"
type textarea "Hi Nikjit"
type textarea "Hi Nikji"
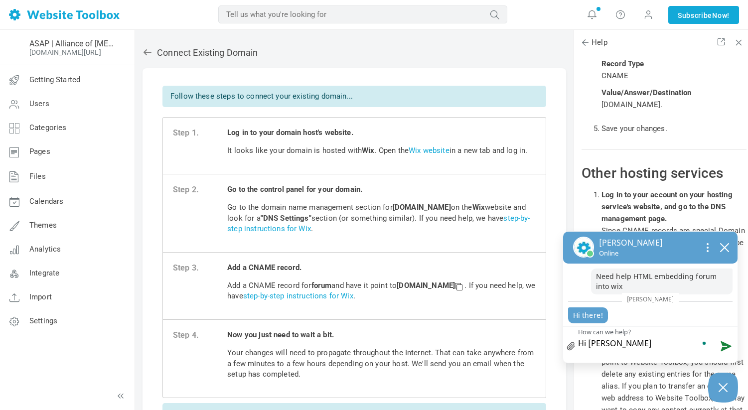
type textarea "Hi Nikj"
type textarea "Hi Nik"
type textarea "Hi Nikh"
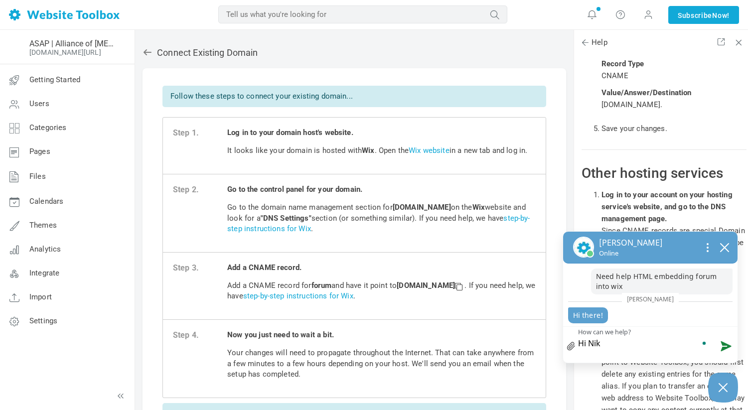
type textarea "Hi Nikh"
type textarea "Hi Nikhi"
type textarea "Hi Nikhit"
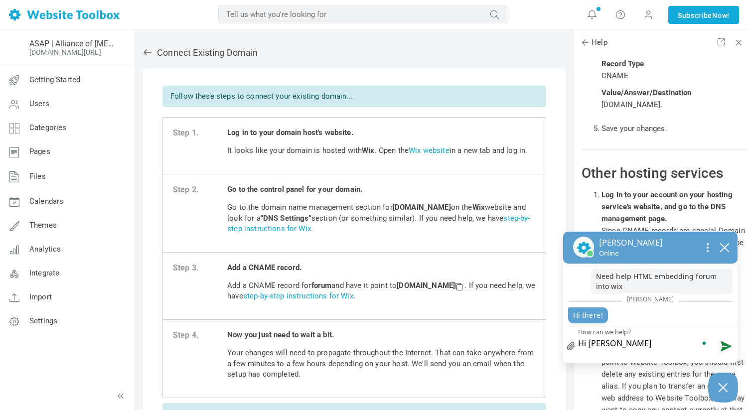
type textarea "Hi Nikhith"
type textarea "Hi Nikhitha"
type textarea "Hi Nikhitha t"
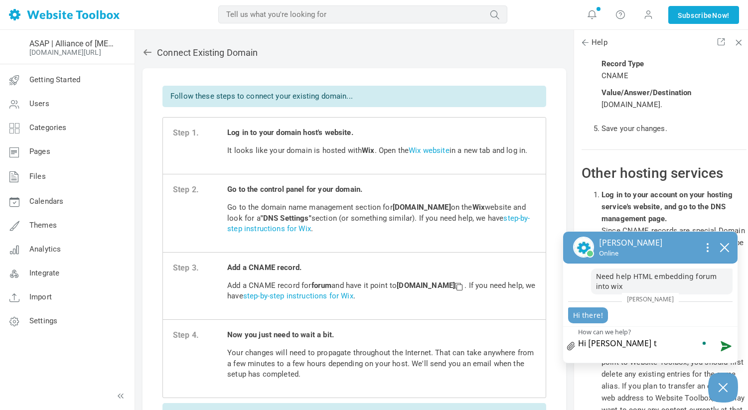
type textarea "Hi Nikhitha th"
type textarea "Hi Nikhitha tha"
type textarea "Hi Nikhitha than"
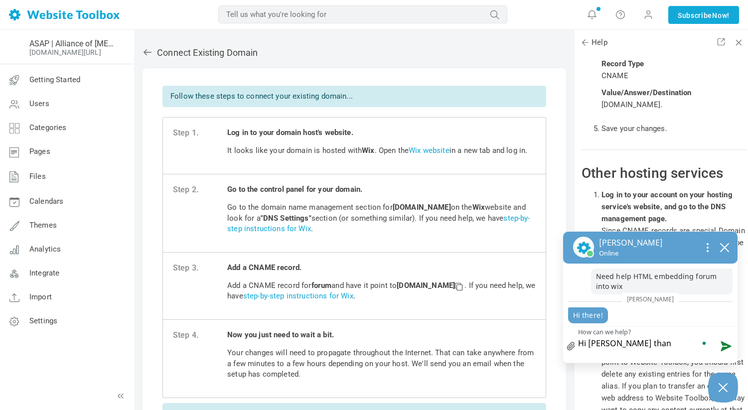
type textarea "Hi Nikhitha thank"
type textarea "Hi Nikhitha thanks"
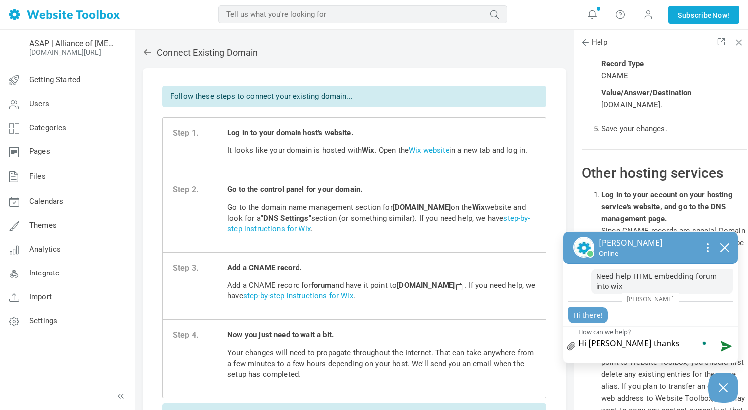
type textarea "Hi Nikhitha thanks"
type textarea "Hi Nikhitha thanks f"
type textarea "Hi Nikhitha thanks fo"
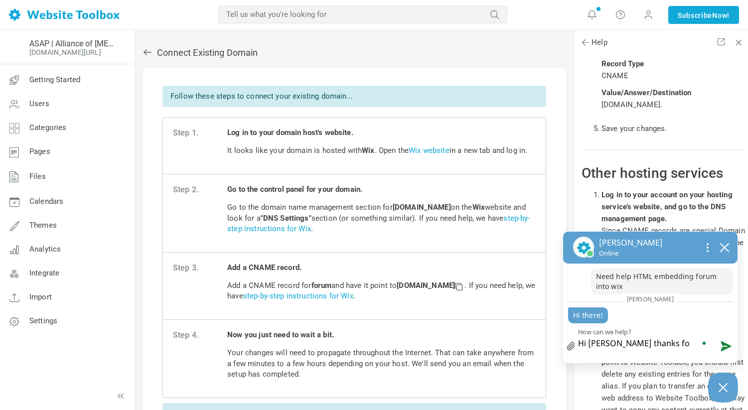
type textarea "Hi Nikhitha thanks for"
type textarea "Hi Nikhitha thanks for t"
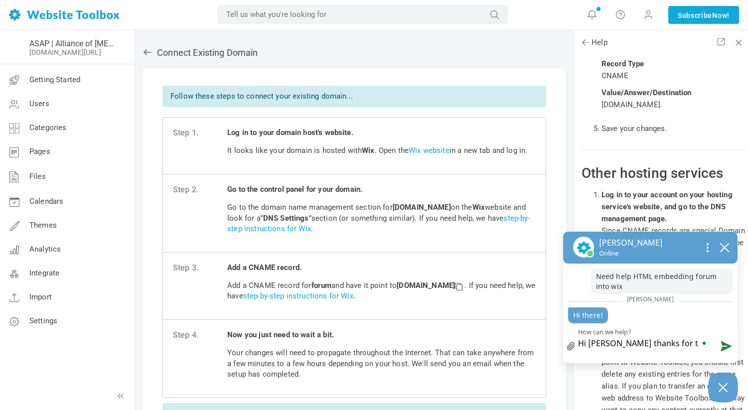
type textarea "Hi Nikhitha thanks for th"
type textarea "Hi Nikhitha thanks for the"
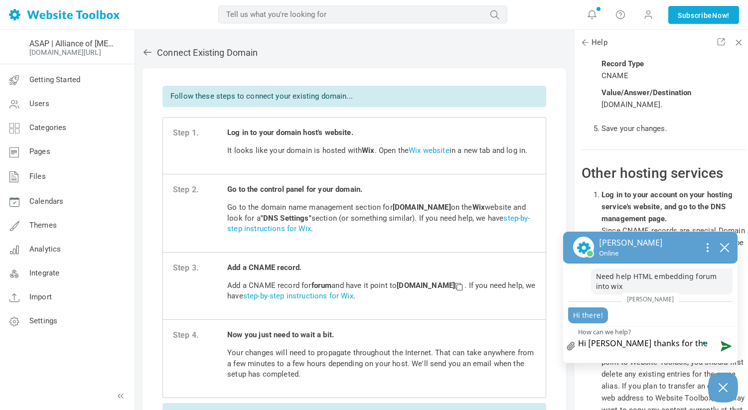
type textarea "Hi Nikhitha thanks for the h"
type textarea "Hi Nikhitha thanks for the he"
type textarea "Hi Nikhitha thanks for the hel"
type textarea "Hi Nikhitha thanks for the help"
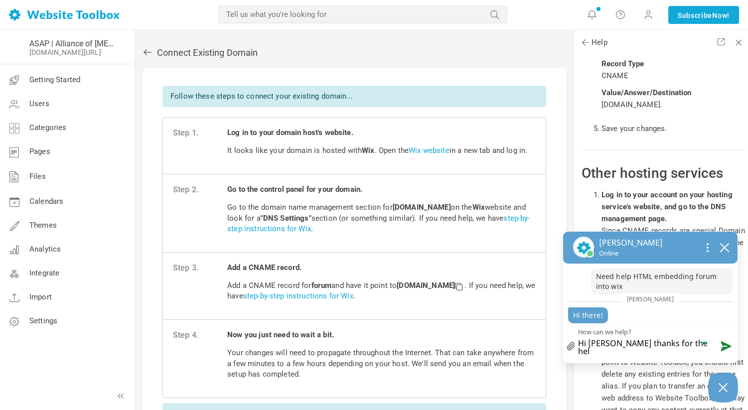
type textarea "Hi Nikhitha thanks for the help"
type textarea "Hi Nikhitha thanks for the help w"
type textarea "Hi Nikhitha thanks for the help wi"
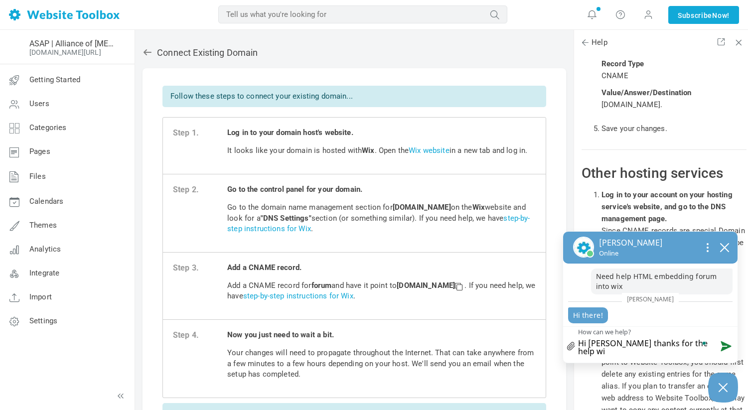
type textarea "Hi Nikhitha thanks for the help wit"
type textarea "Hi Nikhitha thanks for the help with"
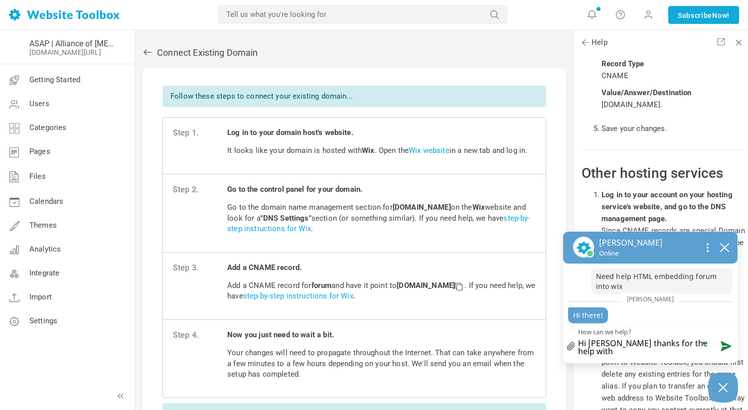
type textarea "Hi Nikhitha thanks for the help with"
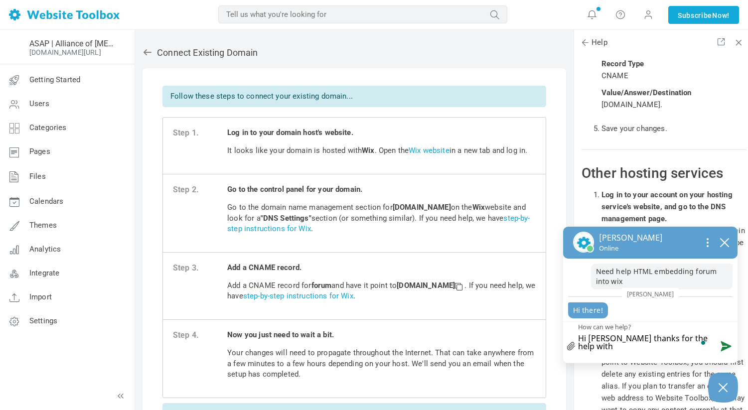
type textarea "Hi Nikhitha thanks for the help with t"
type textarea "Hi Nikhitha thanks for the help with th"
type textarea "Hi Nikhitha thanks for the help with the"
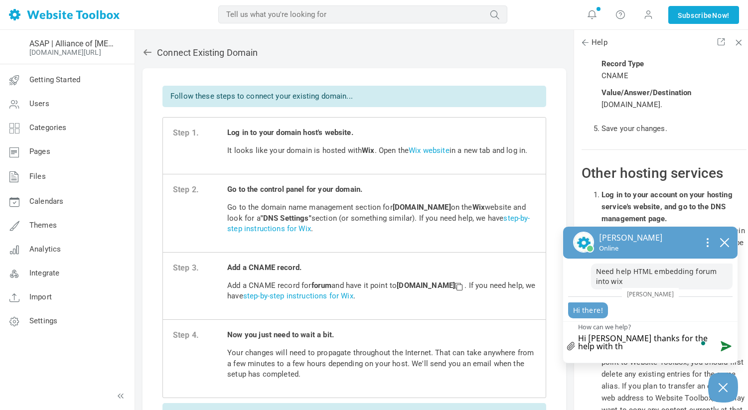
type textarea "Hi Nikhitha thanks for the help with the"
type textarea "Hi Nikhitha thanks for the help with the t"
type textarea "Hi Nikhitha thanks for the help with the ti"
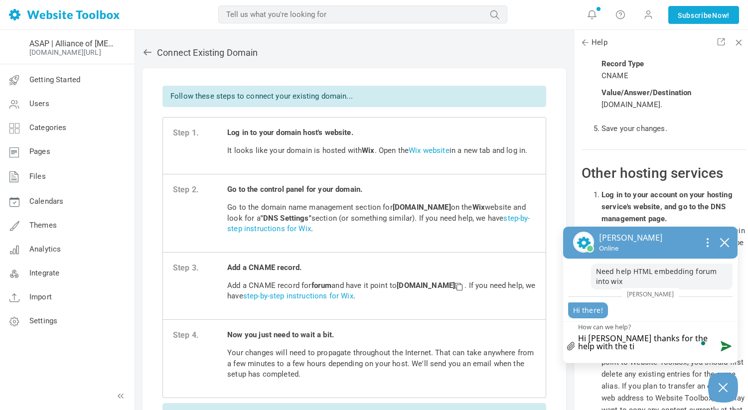
type textarea "Hi Nikhitha thanks for the help with the tic"
type textarea "Hi Nikhitha thanks for the help with the tick"
type textarea "Hi Nikhitha thanks for the help with the ticke"
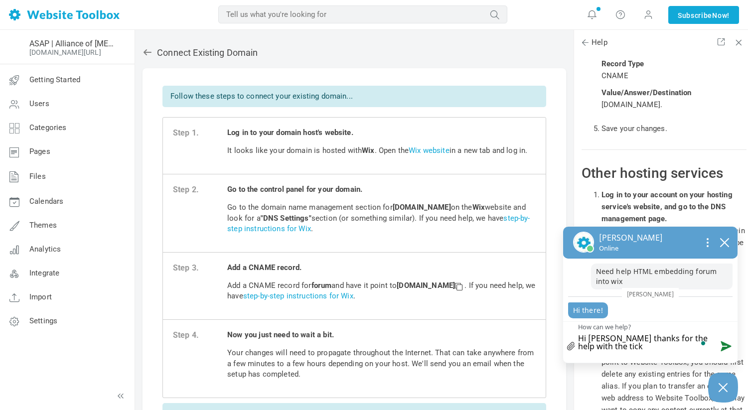
type textarea "Hi Nikhitha thanks for the help with the ticke"
type textarea "Hi Nikhitha thanks for the help with the ticket"
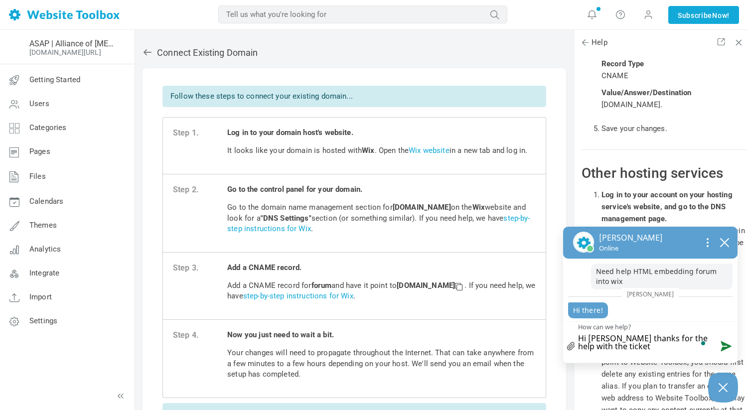
type textarea "Hi Nikhitha thanks for the help with the ticket y"
type textarea "Hi Nikhitha thanks for the help with the ticket ye"
type textarea "Hi Nikhitha thanks for the help with the ticket yes"
type textarea "Hi Nikhitha thanks for the help with the ticket yest"
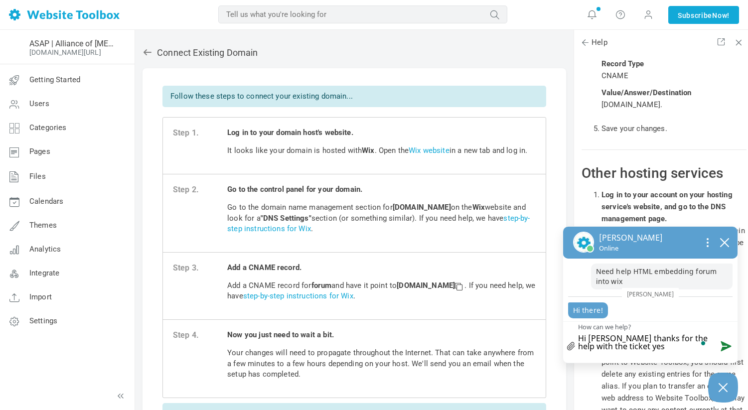
type textarea "Hi Nikhitha thanks for the help with the ticket yest"
type textarea "Hi Nikhitha thanks for the help with the ticket yeste"
type textarea "Hi Nikhitha thanks for the help with the ticket yested"
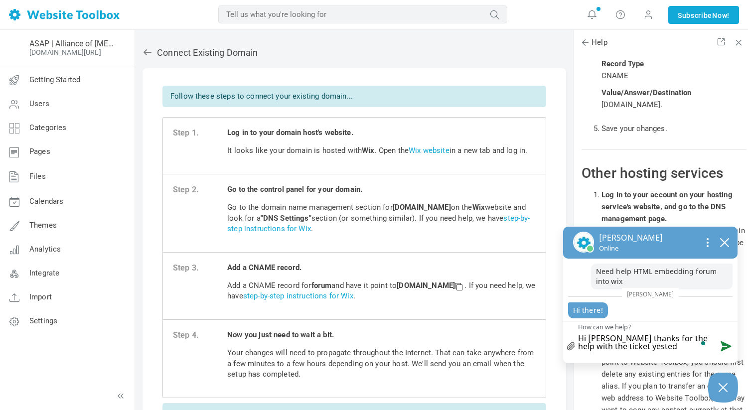
type textarea "Hi Nikhitha thanks for the help with the ticket yesteda"
type textarea "Hi Nikhitha thanks for the help with the ticket yested"
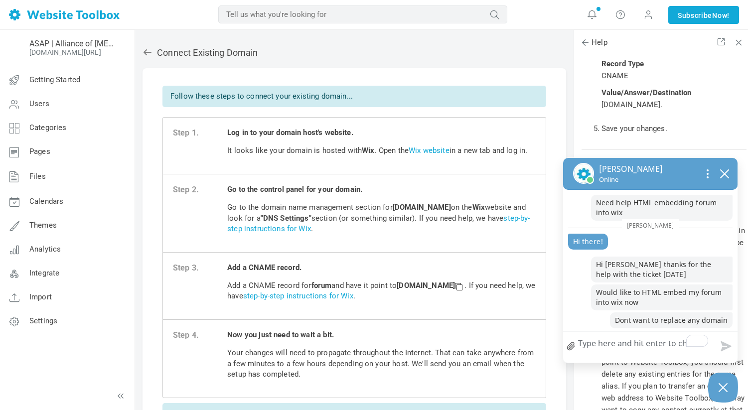
click at [618, 349] on textarea "How can we help?" at bounding box center [650, 345] width 174 height 26
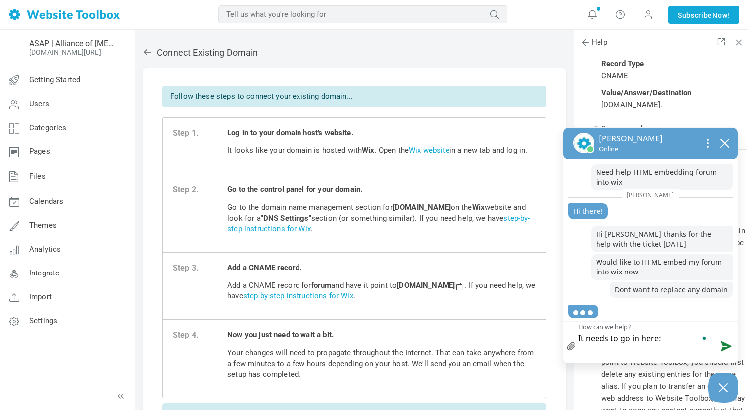
paste textarea "[URL][DOMAIN_NAME]"
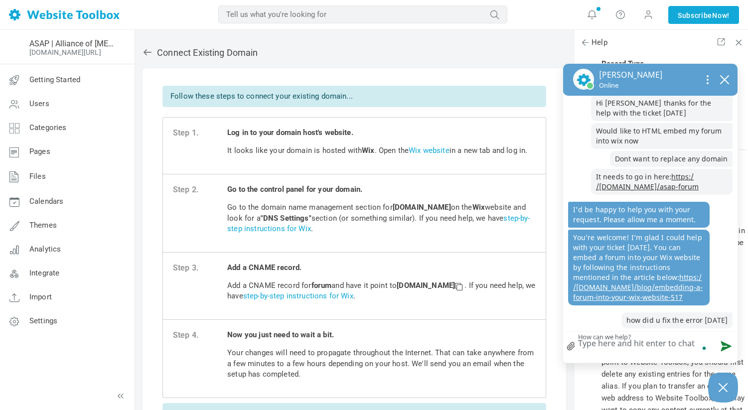
scroll to position [87, 0]
click at [631, 286] on link "https: / /pbeta.websitetoolbox.com /blog /embedding-a-forum-into-your-wix-websi…" at bounding box center [638, 286] width 130 height 29
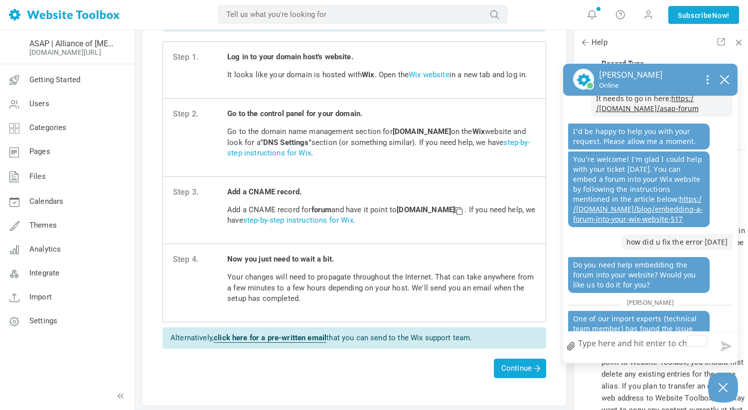
scroll to position [232, 0]
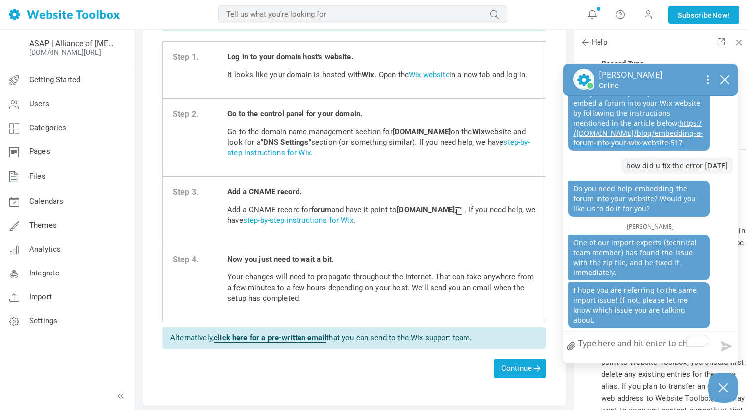
click at [604, 339] on textarea "How can we help?" at bounding box center [650, 345] width 174 height 26
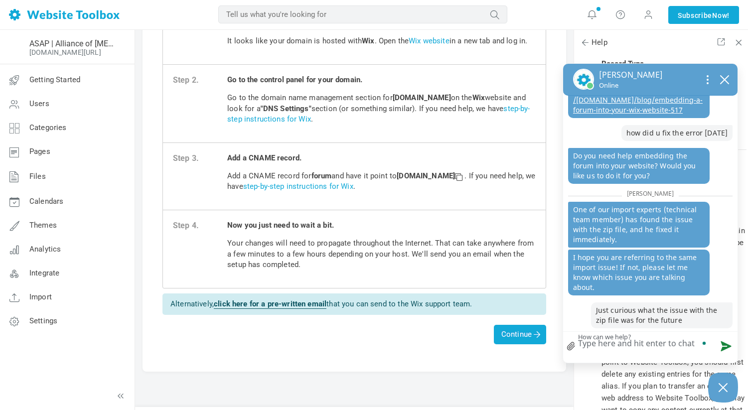
scroll to position [124, 0]
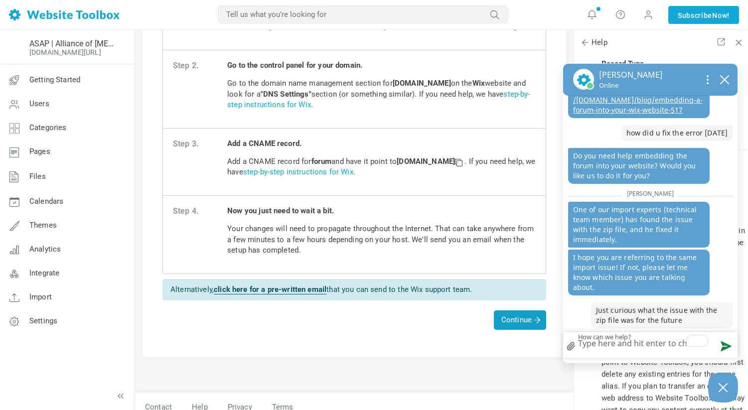
click at [535, 325] on span "Continue" at bounding box center [520, 319] width 52 height 19
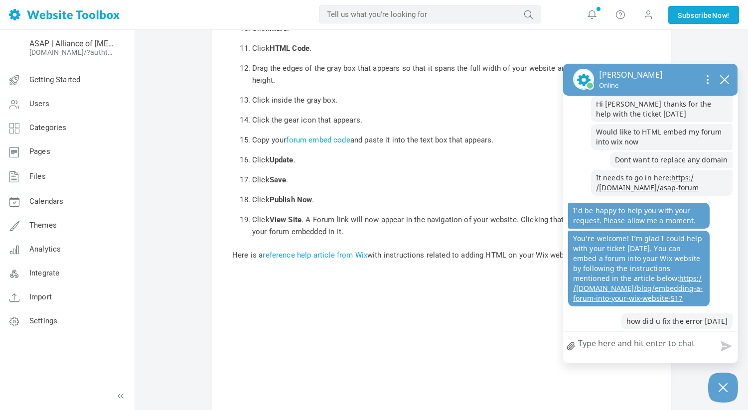
scroll to position [296, 0]
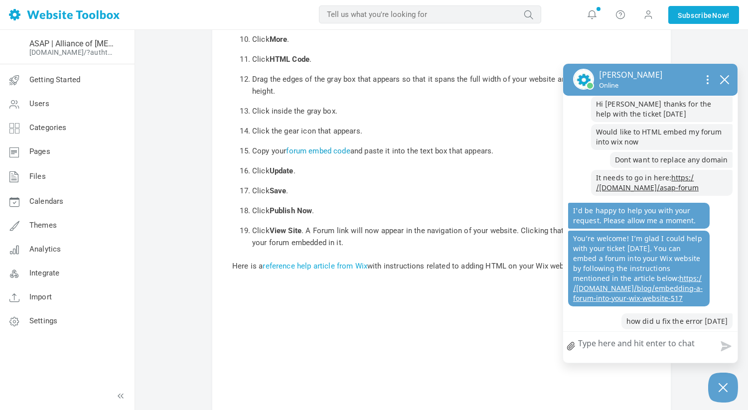
click at [304, 152] on link "forum embed code" at bounding box center [318, 150] width 64 height 9
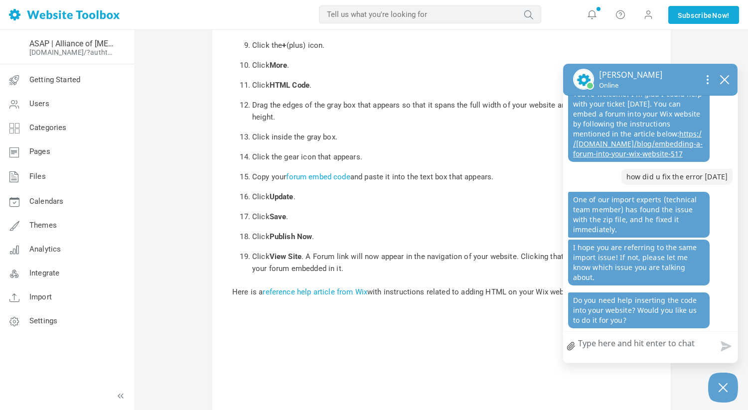
scroll to position [321, 0]
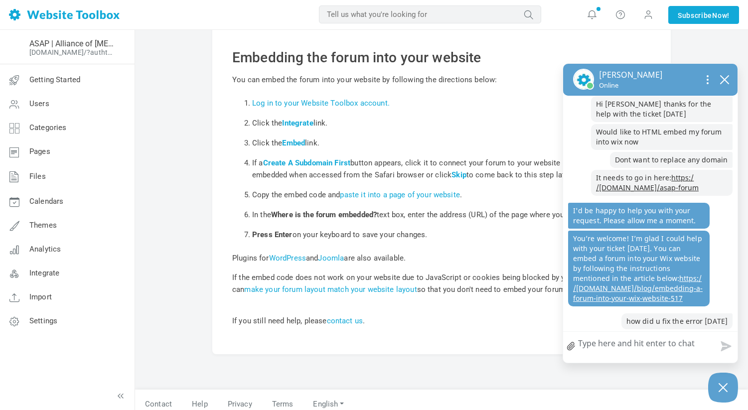
scroll to position [49, 0]
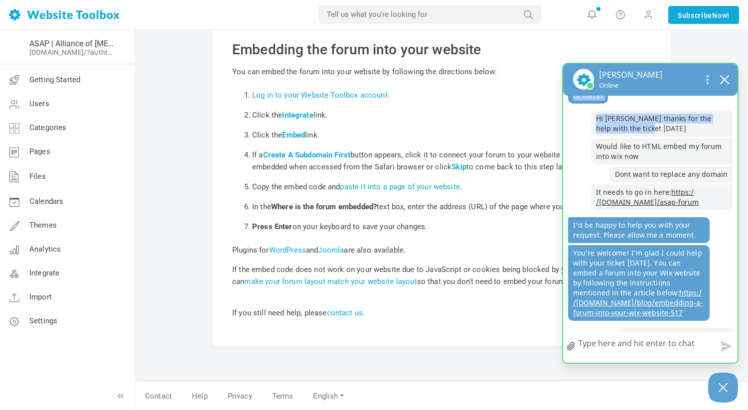
drag, startPoint x: 661, startPoint y: 86, endPoint x: 624, endPoint y: 132, distance: 58.8
click at [624, 132] on div "[PERSON_NAME] Online you sent Need help HTML embedding forum into [PERSON_NAME]…" at bounding box center [650, 213] width 176 height 301
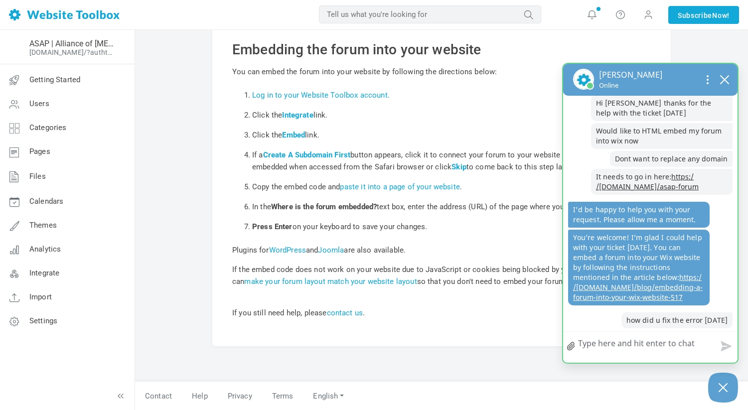
click at [640, 183] on p "It needs to go in here: https: / /[DOMAIN_NAME] /asap-forum" at bounding box center [661, 182] width 141 height 26
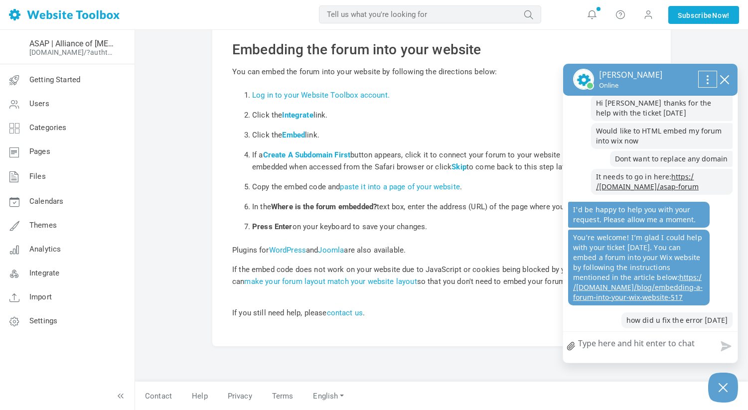
click at [705, 71] on button "Open chat options menu" at bounding box center [707, 79] width 18 height 16
click at [727, 78] on icon "close chatbox" at bounding box center [724, 80] width 10 height 10
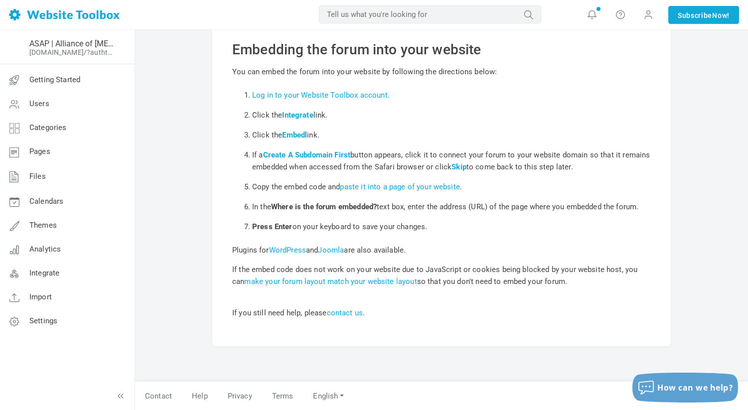
scroll to position [61, 0]
click at [679, 380] on div "How can we help?" at bounding box center [685, 388] width 106 height 16
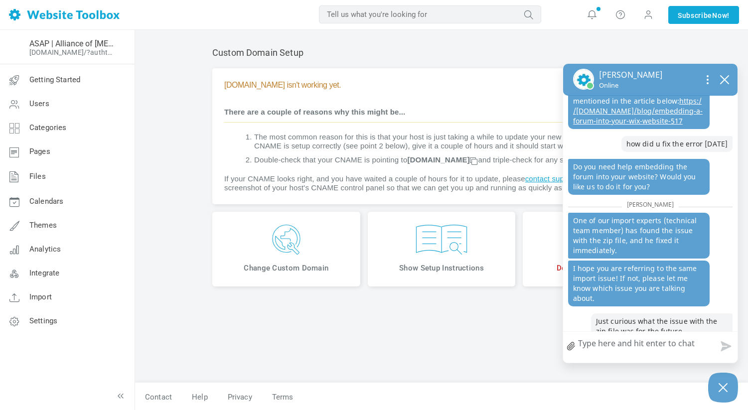
scroll to position [1, 0]
click at [720, 84] on icon "close chatbox" at bounding box center [724, 80] width 8 height 8
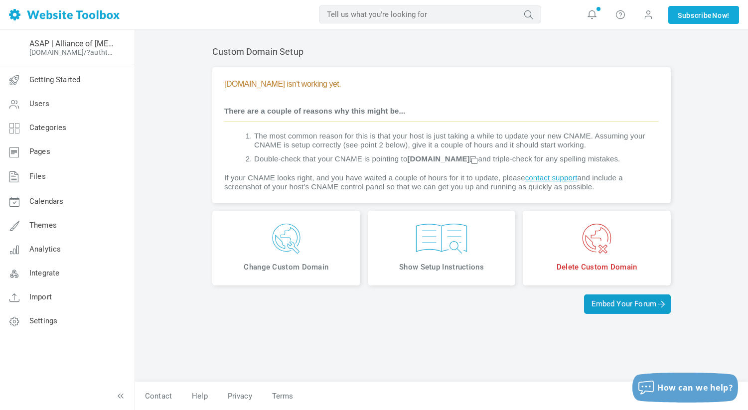
click at [648, 308] on span "Embed Your Forum" at bounding box center [627, 303] width 72 height 9
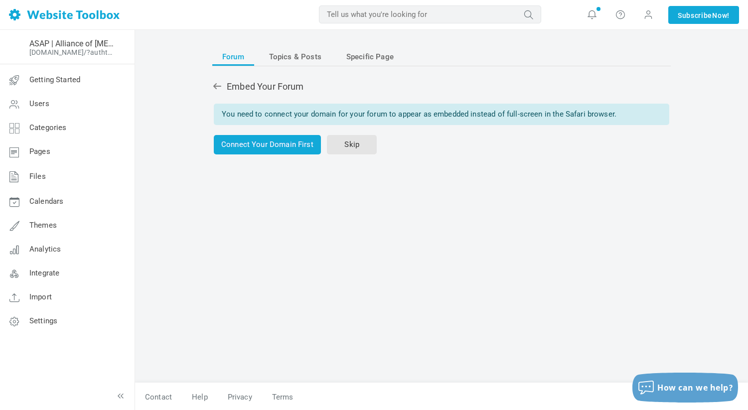
scroll to position [238, 0]
click at [358, 149] on link "Skip" at bounding box center [352, 144] width 50 height 19
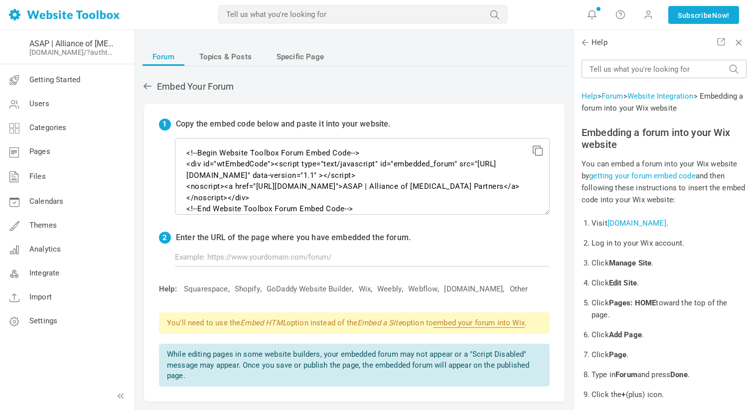
click at [537, 148] on icon at bounding box center [536, 148] width 7 height 7
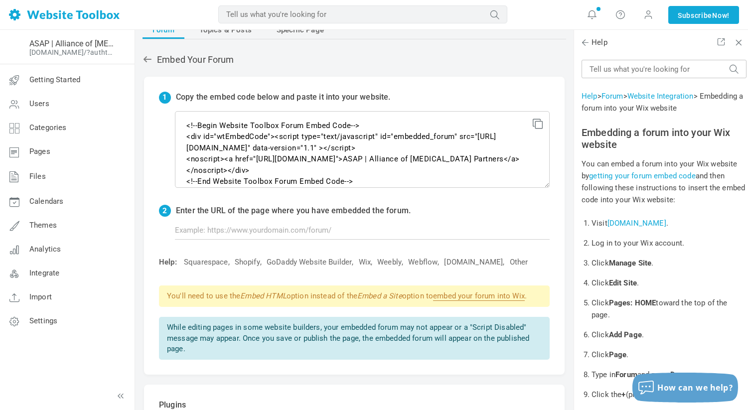
scroll to position [259, 0]
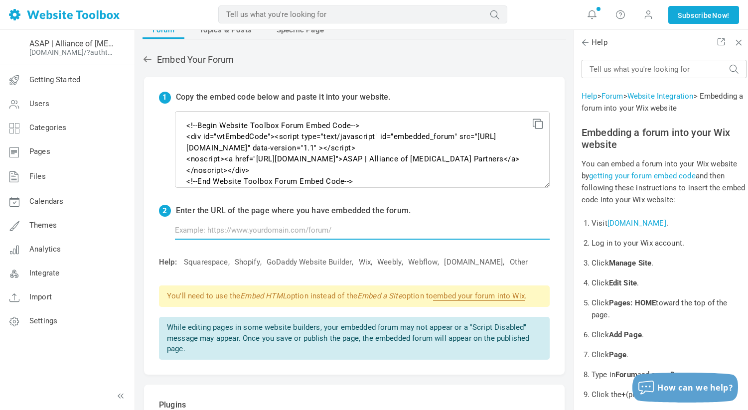
click at [342, 230] on input "text" at bounding box center [362, 230] width 375 height 19
paste input "<!--Begin Website Toolbox Forum Embed Code--> <div id="wtEmbedCode"><script typ…"
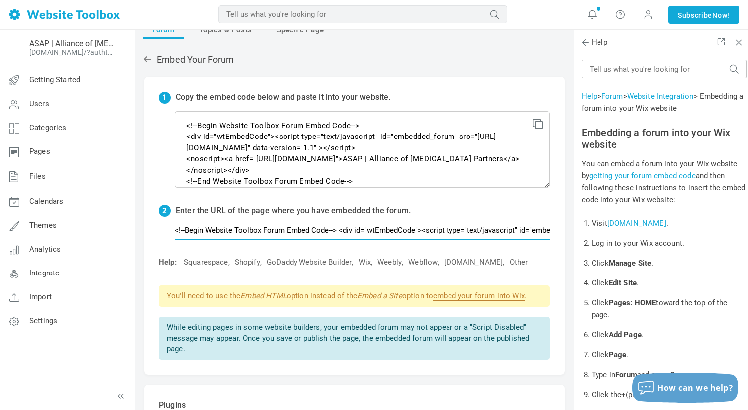
type input "http://<!--Begin Website Toolbox Forum Embed Code--> <div id="wtEmbedCode"><scr…"
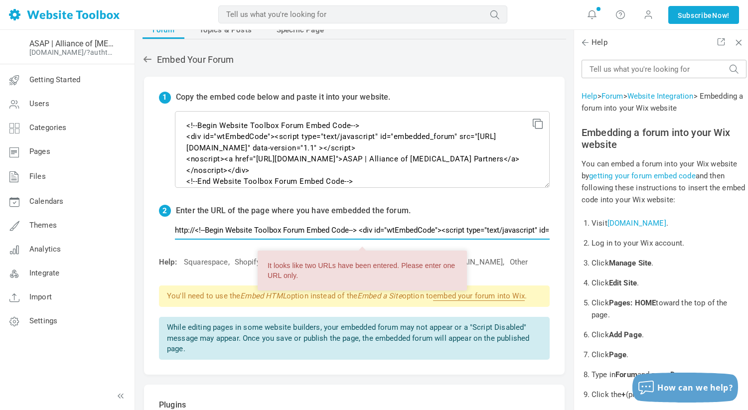
scroll to position [0, 959]
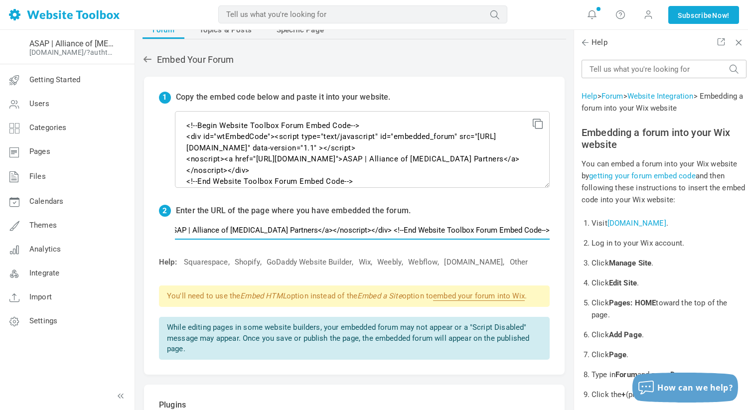
click at [433, 228] on input "http://<!--Begin Website Toolbox Forum Embed Code--> <div id="wtEmbedCode"><scr…" at bounding box center [362, 230] width 375 height 19
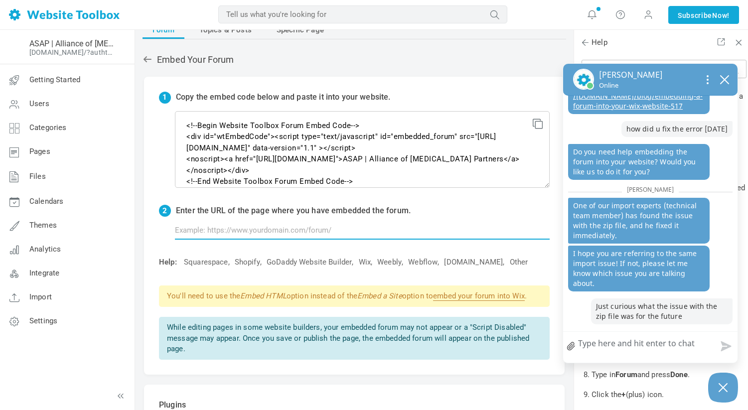
scroll to position [315, 0]
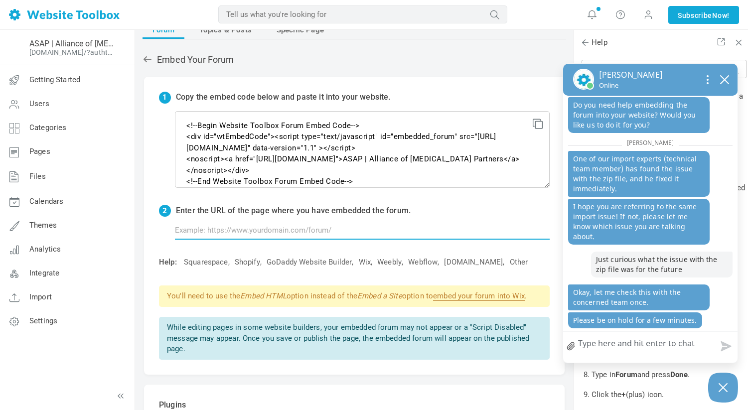
drag, startPoint x: 381, startPoint y: 254, endPoint x: 264, endPoint y: 223, distance: 121.6
click at [263, 223] on input "text" at bounding box center [362, 230] width 375 height 19
paste input "[URL][DOMAIN_NAME]"
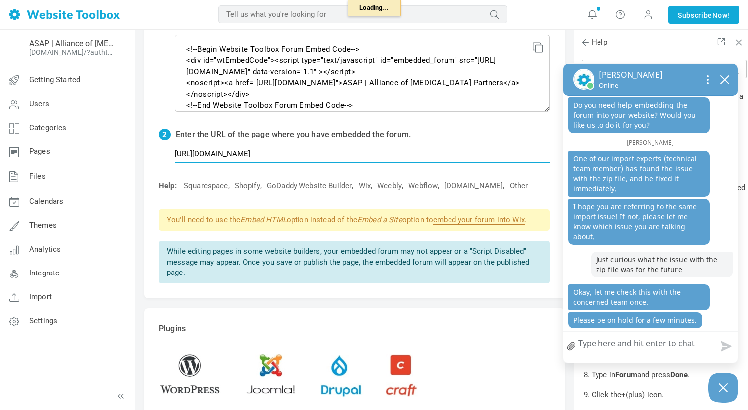
type input "[URL][DOMAIN_NAME]"
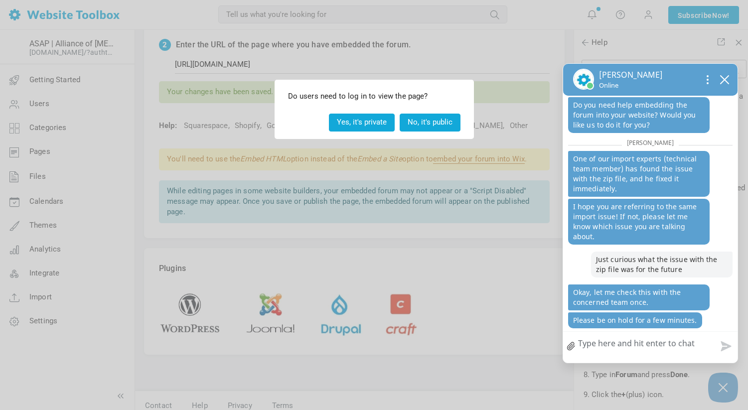
scroll to position [201, 0]
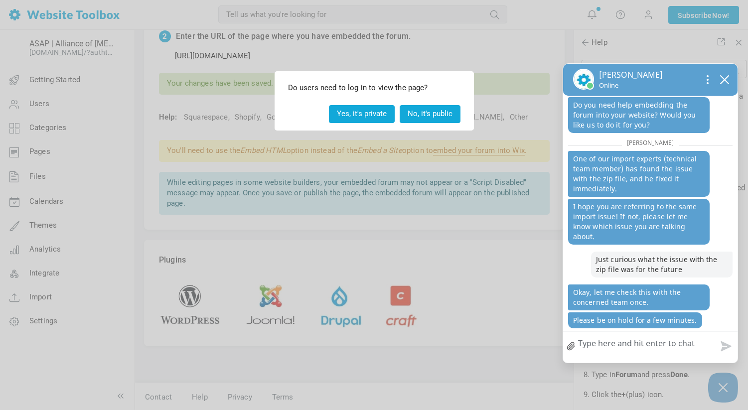
click at [417, 115] on button "No, it's public" at bounding box center [430, 113] width 61 height 17
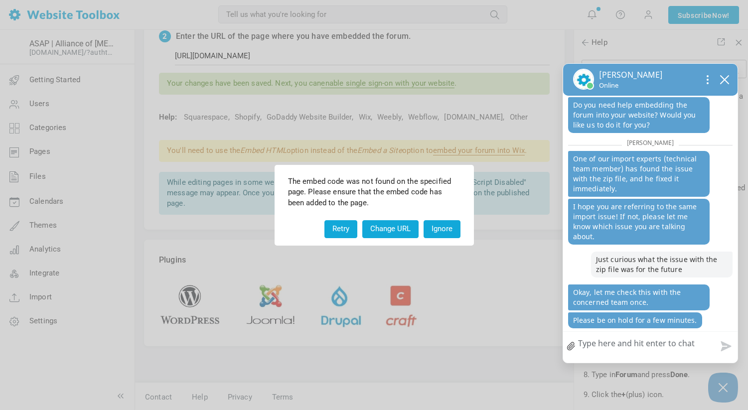
click at [337, 230] on button "Retry" at bounding box center [340, 228] width 33 height 17
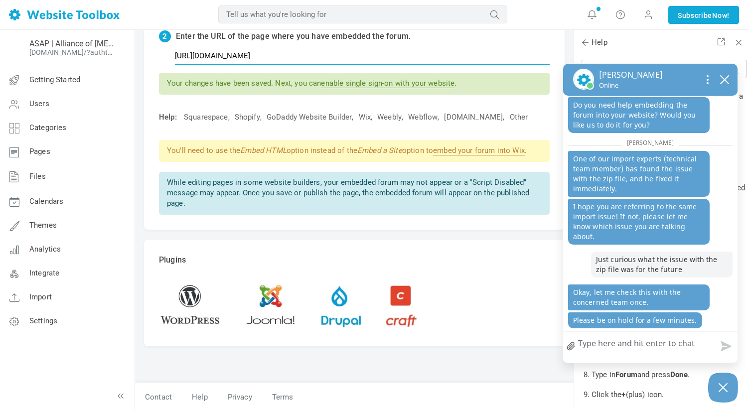
click input "submit" at bounding box center [0, 0] width 0 height 0
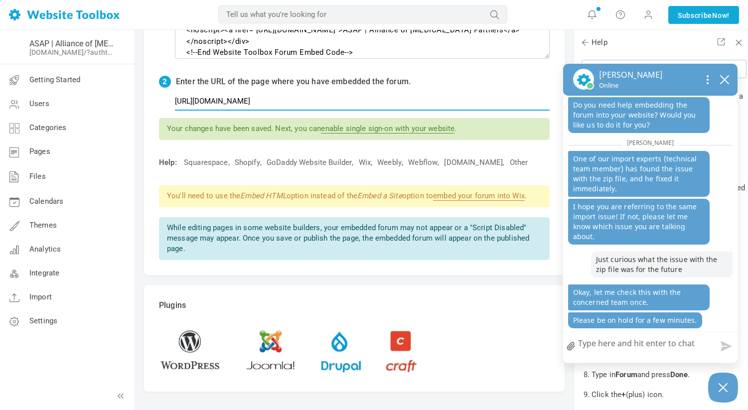
scroll to position [158, 0]
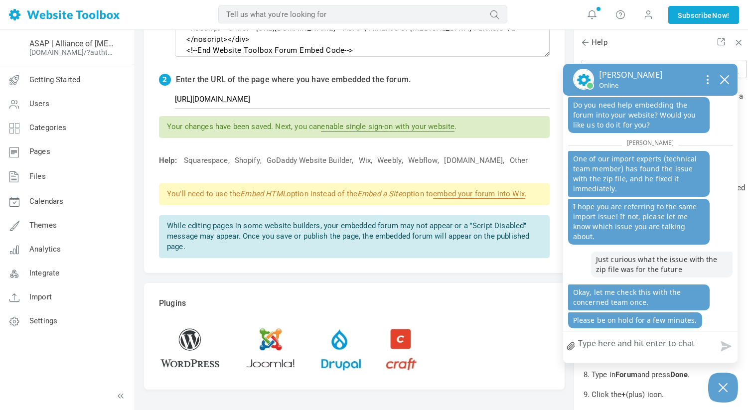
click at [370, 128] on link "enable single sign-on with your website" at bounding box center [388, 126] width 134 height 9
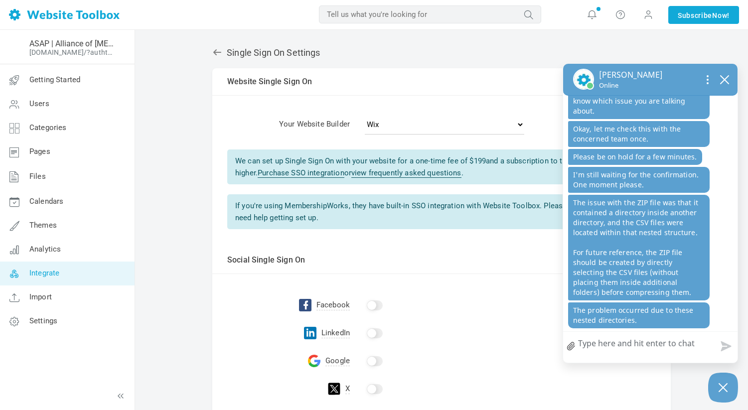
scroll to position [387, 0]
click at [619, 339] on textarea "How can we help?" at bounding box center [650, 345] width 174 height 26
type textarea "N"
type textarea "No"
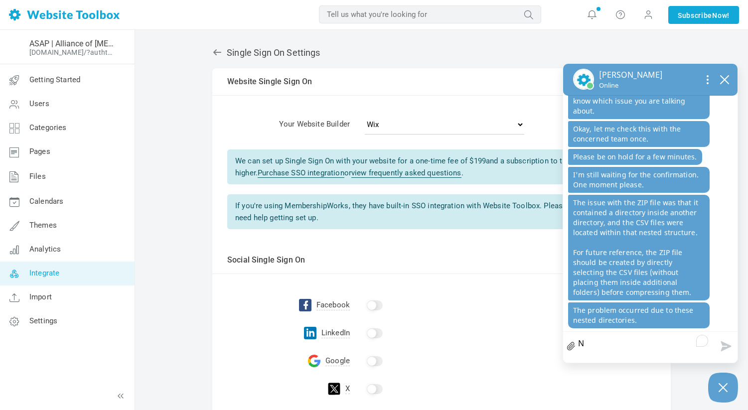
type textarea "No"
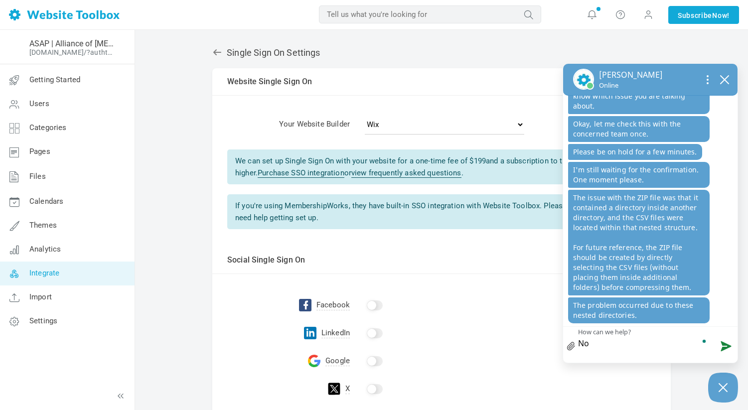
type textarea "No"
type textarea "No i"
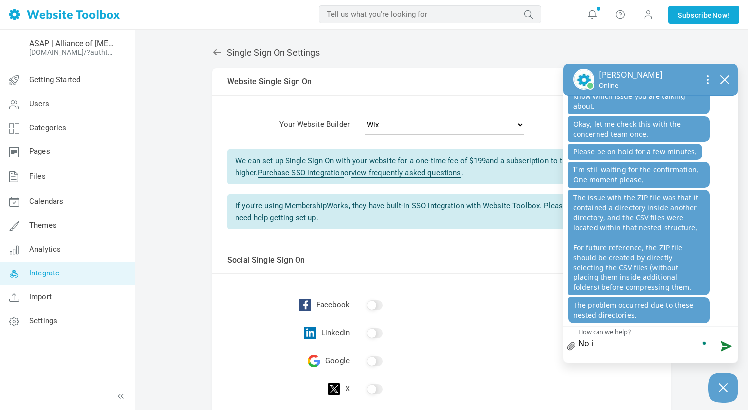
type textarea "No it"
type textarea "No it d"
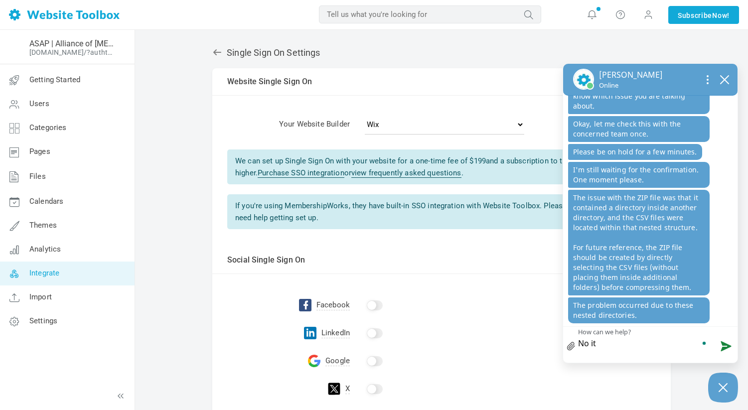
type textarea "No it d"
type textarea "No it di"
type textarea "No it did"
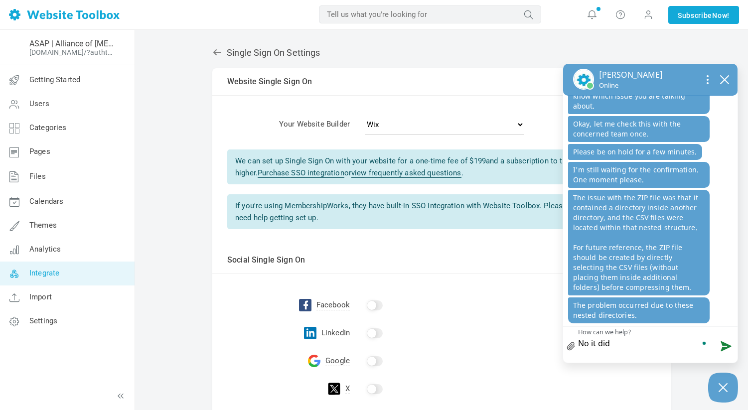
type textarea "No it didn"
type textarea "No it didnt"
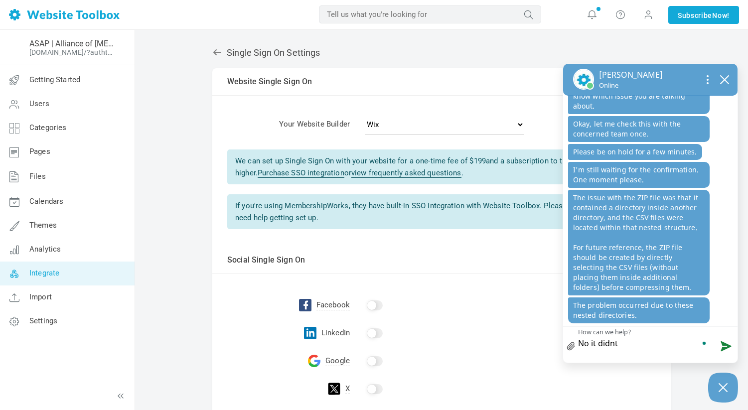
type textarea "No it didnt"
type textarea "No it didnt i"
type textarea "No it didnt it"
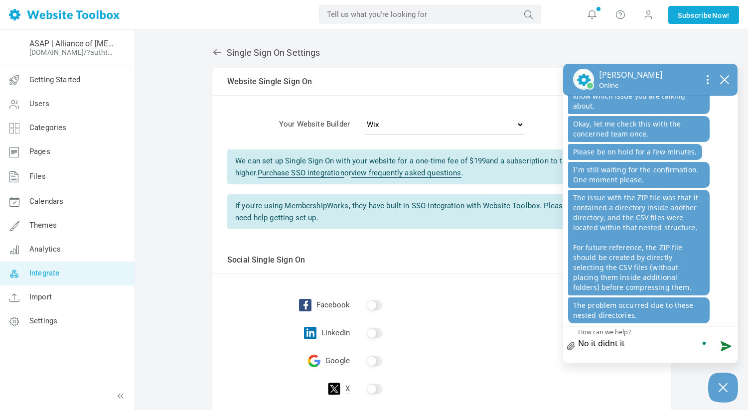
type textarea "No it didnt it j"
type textarea "No it didnt it ju"
type textarea "No it didnt it jus"
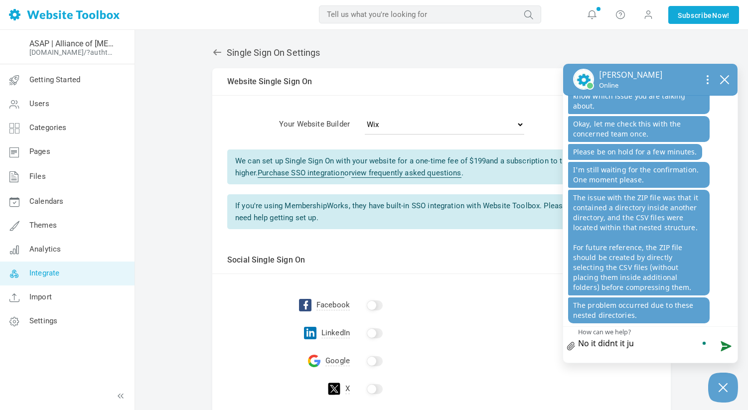
type textarea "No it didnt it jus"
type textarea "No it didnt it just"
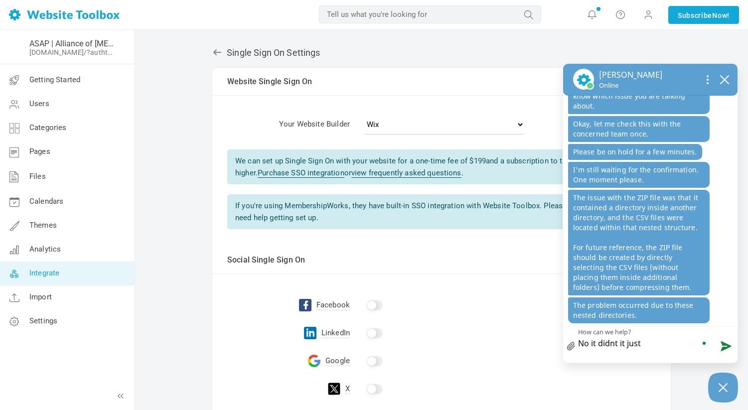
type textarea "No it didnt it just o"
type textarea "No it didnt it just"
type textarea "No it didnt it just c"
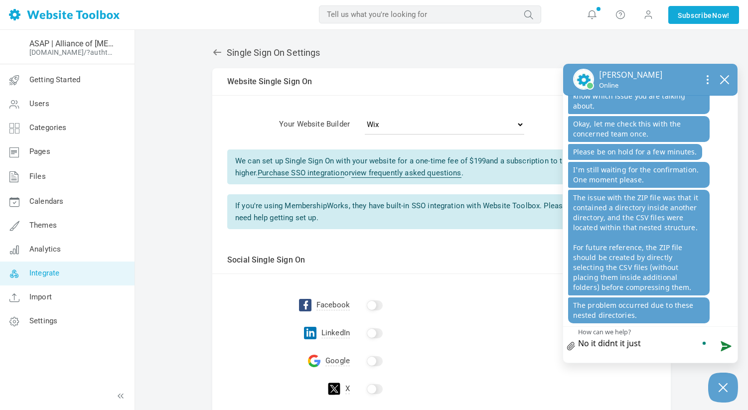
type textarea "No it didnt it just c"
type textarea "No it didnt it just co"
type textarea "No it didnt it just con"
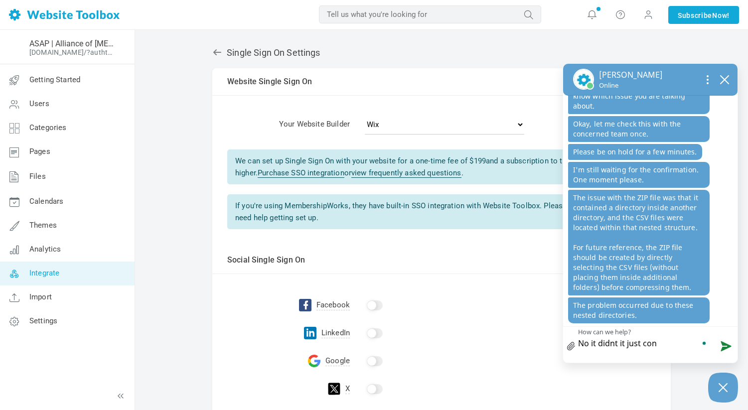
type textarea "No it didnt it just cont"
type textarea "No it didnt it just conta"
type textarea "No it didnt it just contai"
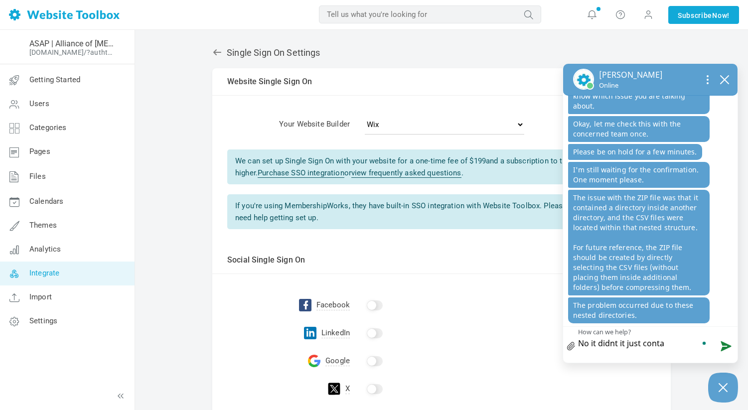
type textarea "No it didnt it just contai"
type textarea "No it didnt it just contain"
type textarea "No it didnt it just containe"
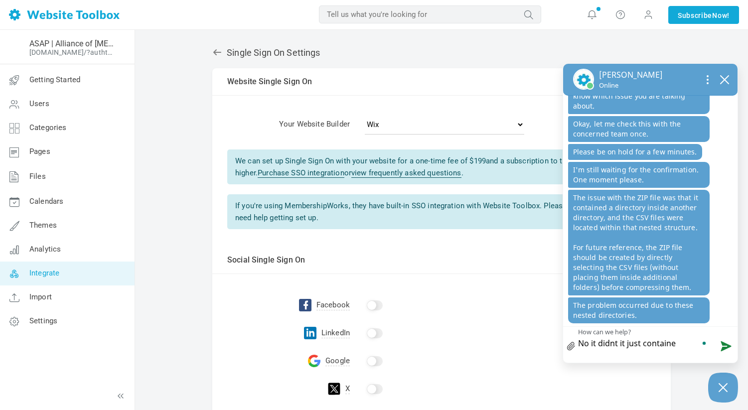
type textarea "No it didnt it just contained"
type textarea "No it didnt it just contained 3"
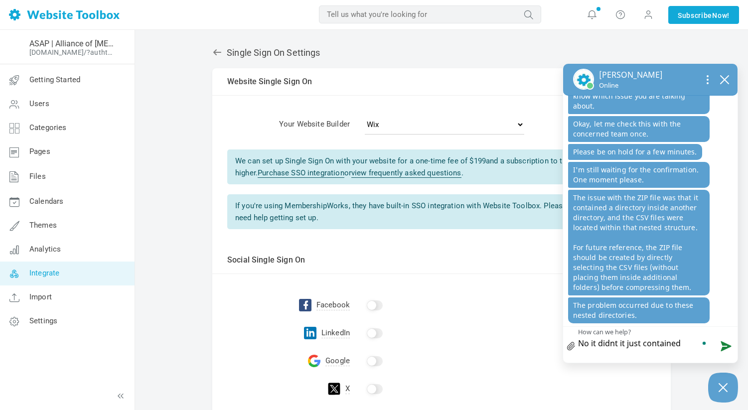
type textarea "No it didnt it just contained 3"
type textarea "No it didnt it just contained 3 c"
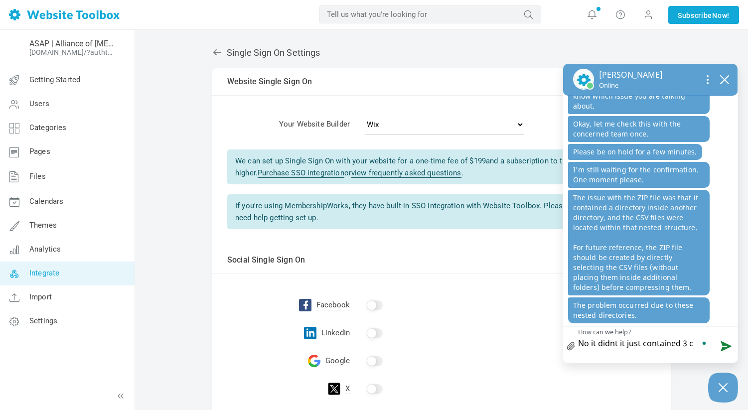
type textarea "No it didnt it just contained 3 cs"
type textarea "No it didnt it just contained 3 csv"
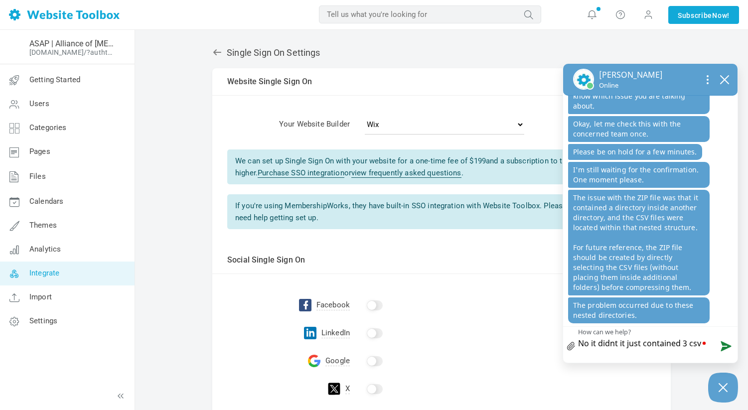
type textarea "No it didnt it just contained 3 csv"
type textarea "No it didnt it just contained 3 csv f"
type textarea "No it didnt it just contained 3 csv fi"
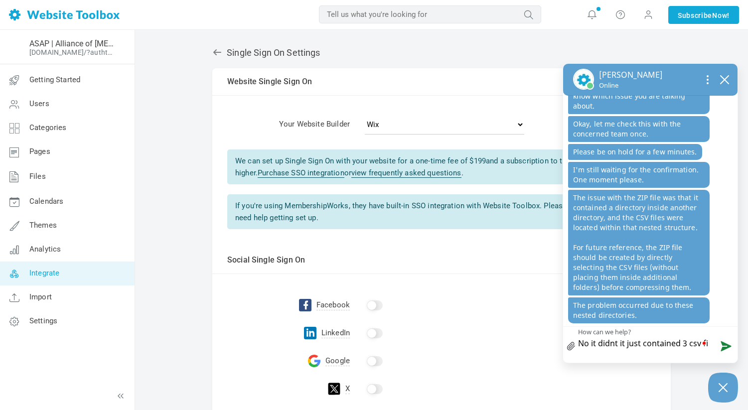
type textarea "No it didnt it just contained 3 csv fil"
type textarea "No it didnt it just contained 3 csv file"
type textarea "No it didnt it just contained 3 csv files"
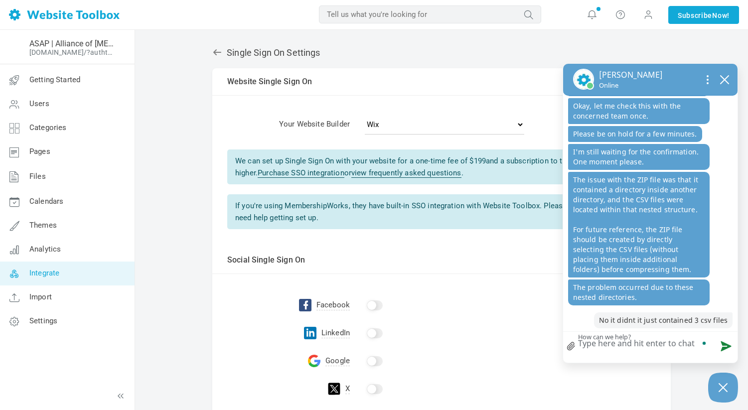
type textarea "t"
type textarea "th"
type textarea "the"
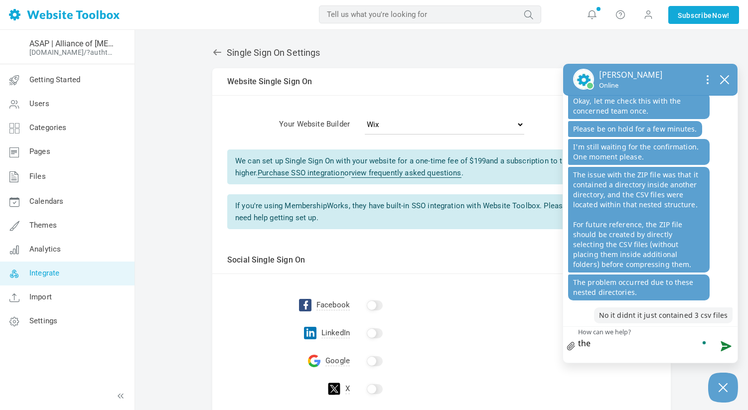
scroll to position [415, 0]
type textarea "ther"
type textarea "there"
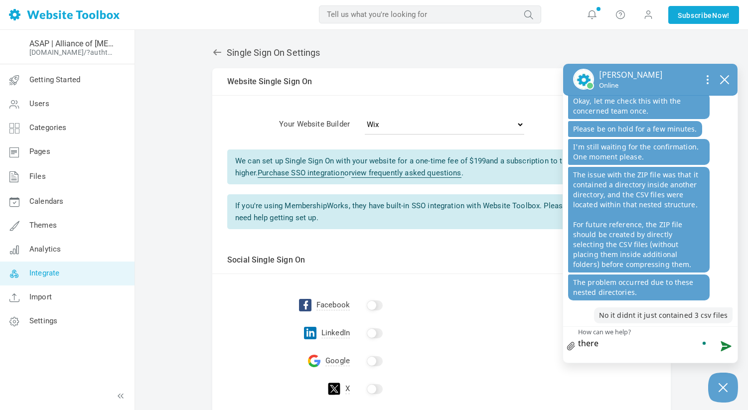
type textarea "there i"
type textarea "there iw"
type textarea "there i"
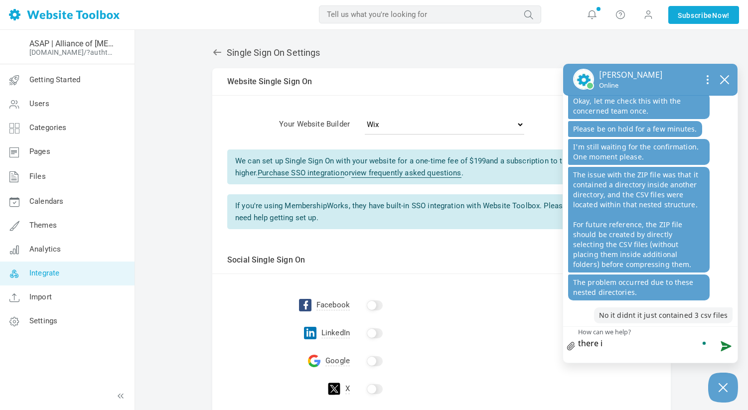
type textarea "there"
type textarea "there w"
type textarea "there wa"
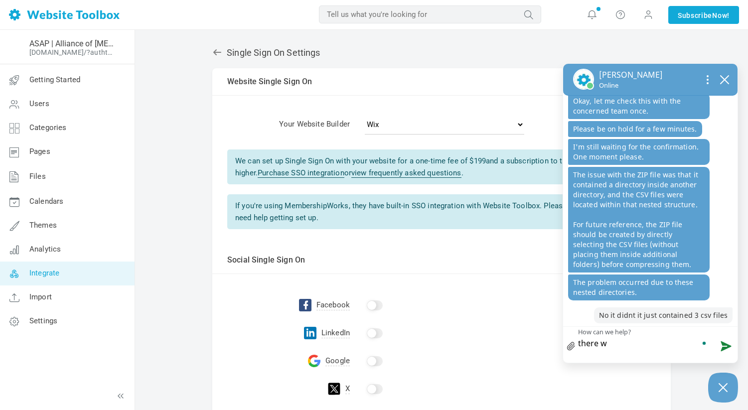
type textarea "there wa"
type textarea "there was"
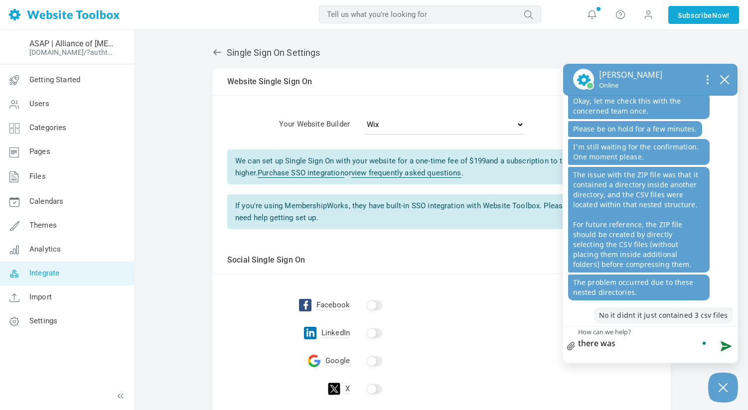
type textarea "there was n"
type textarea "there was no"
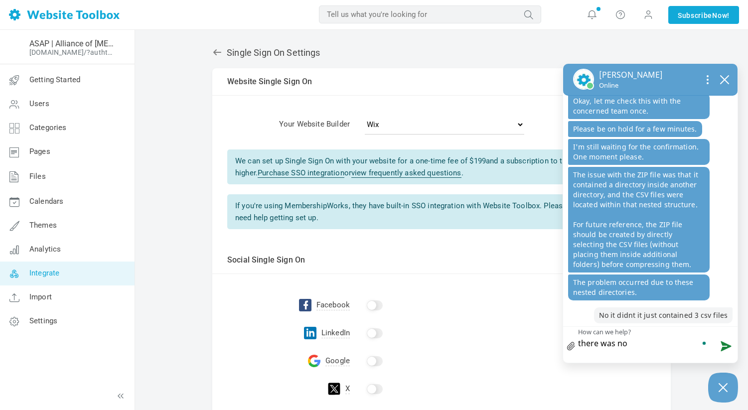
type textarea "there was no"
type textarea "there was no n"
type textarea "there was no ne"
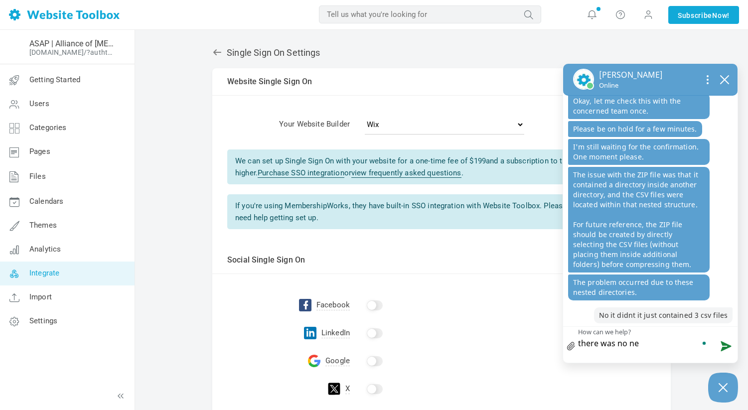
type textarea "there was no nes"
type textarea "there was no nest"
type textarea "there was no neste"
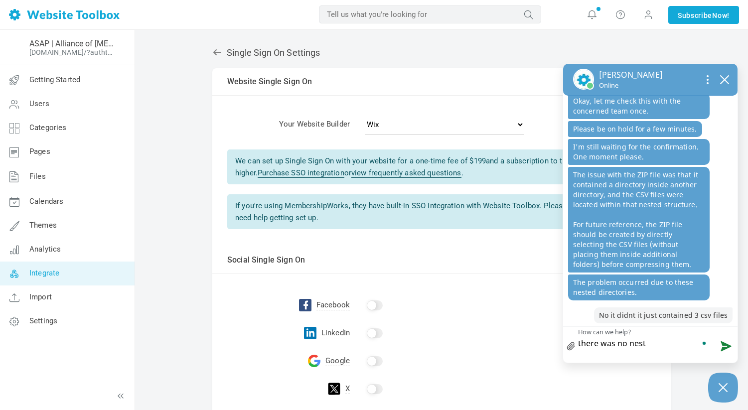
type textarea "there was no neste"
type textarea "there was no nested"
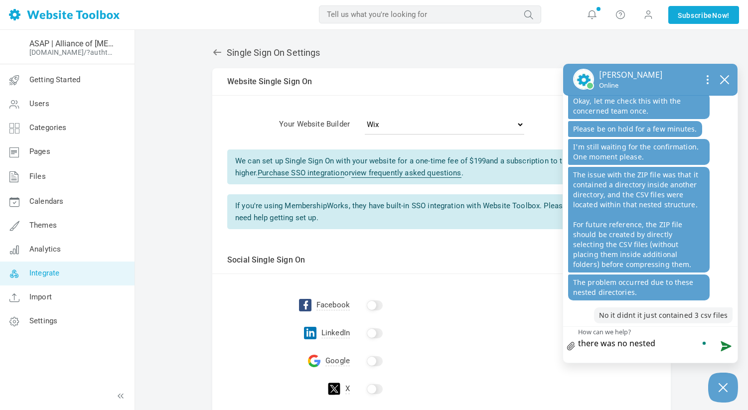
type textarea "there was no nested d"
type textarea "there was no nested di"
type textarea "there was no nested dir"
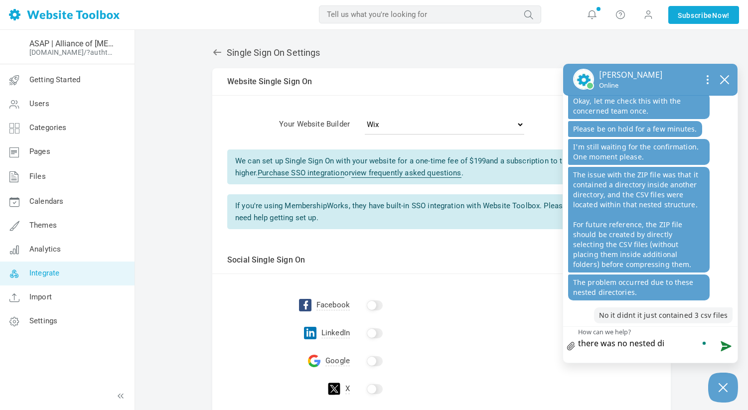
type textarea "there was no nested dir"
type textarea "there was no nested dire"
type textarea "there was no nested direc"
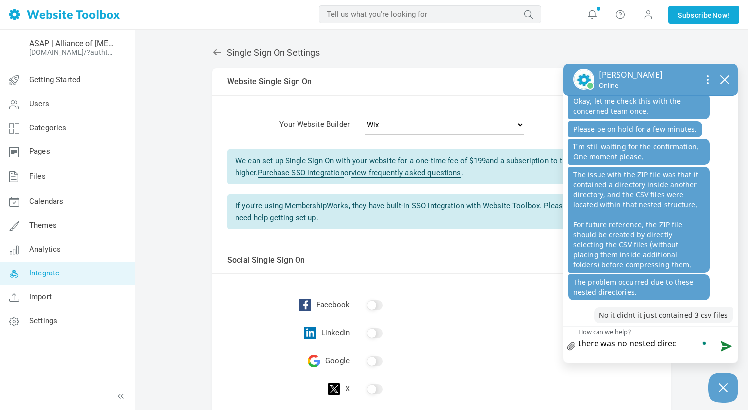
type textarea "there was no nested direct"
type textarea "there was no nested directo"
type textarea "there was no nested director"
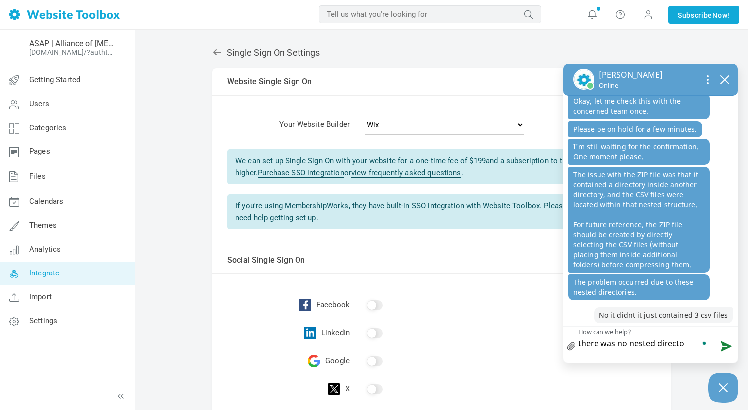
type textarea "there was no nested director"
type textarea "there was no nested directory"
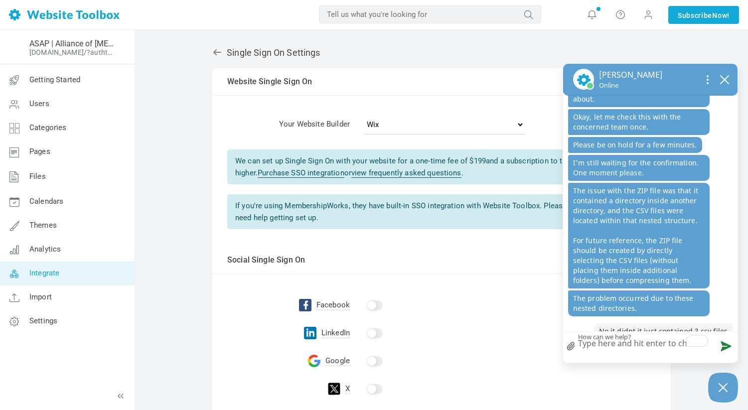
scroll to position [428, 0]
